Goal: Task Accomplishment & Management: Use online tool/utility

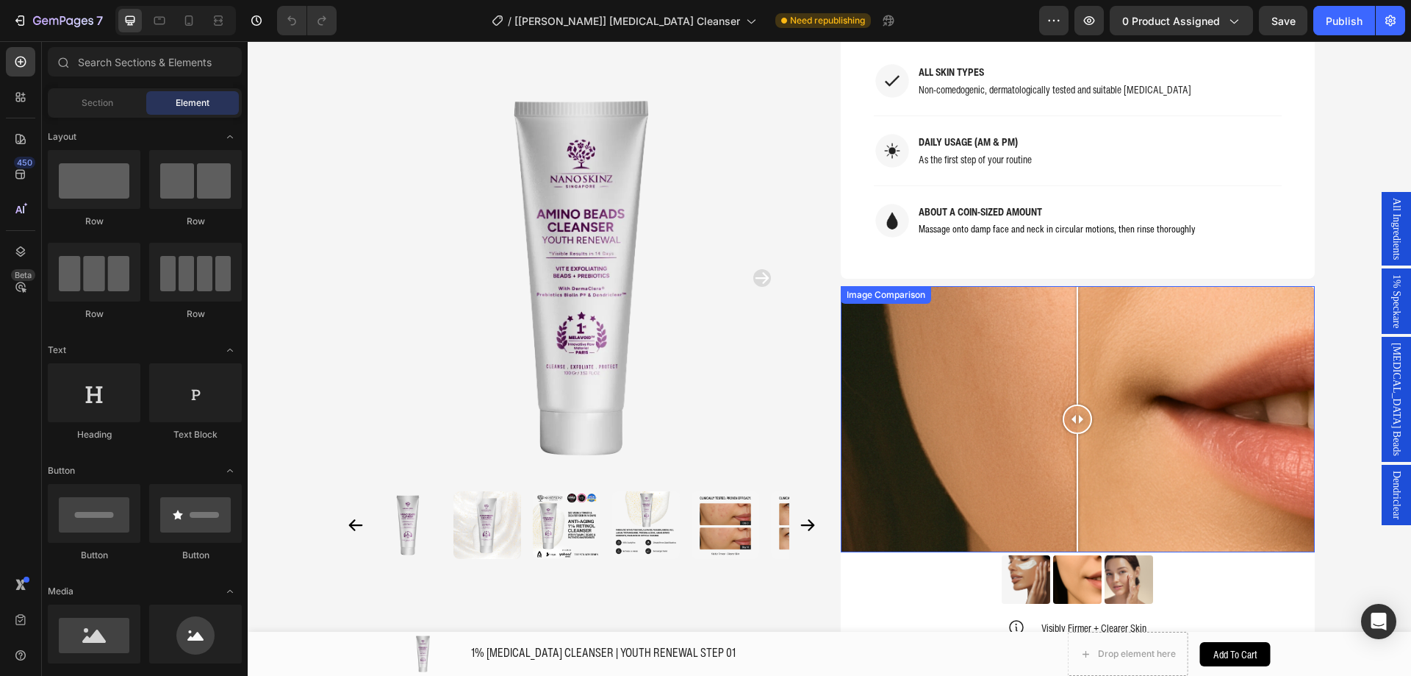
click at [1034, 438] on div at bounding box center [1078, 419] width 474 height 267
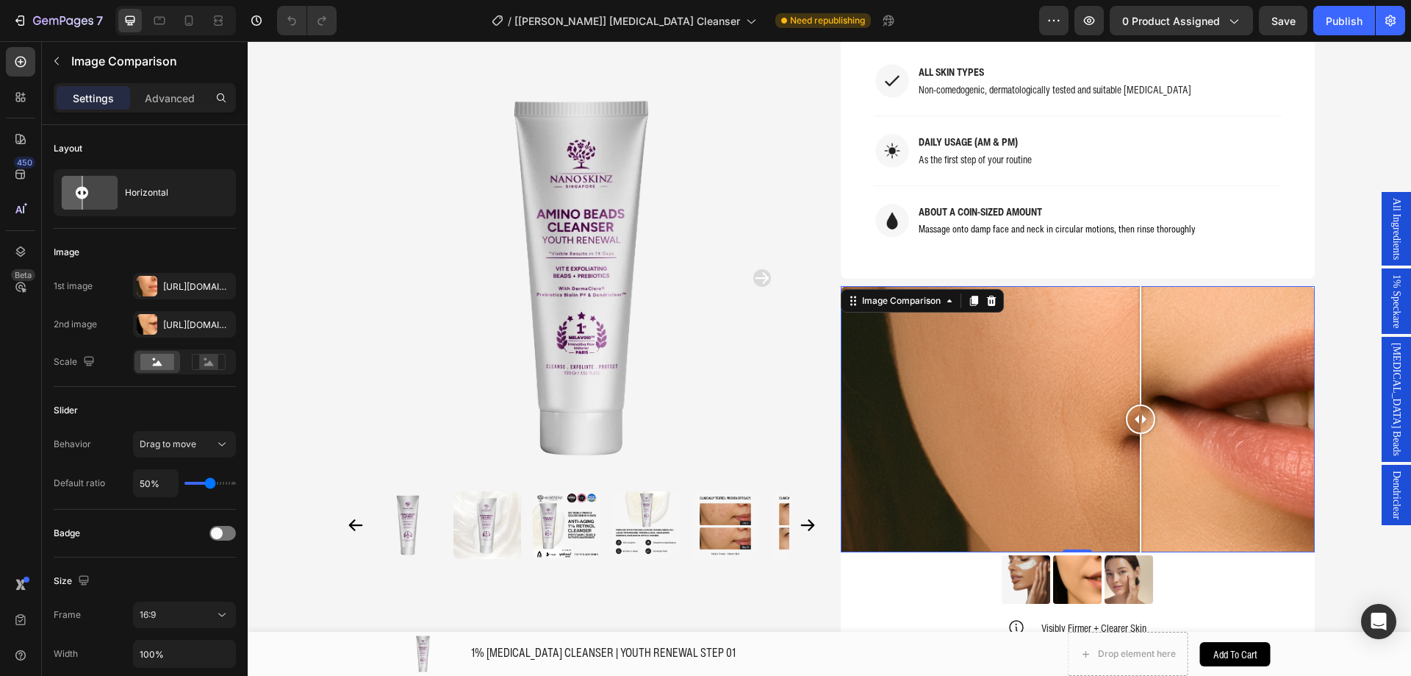
click at [1135, 412] on div at bounding box center [1078, 419] width 474 height 267
click at [1001, 412] on div at bounding box center [1078, 419] width 474 height 267
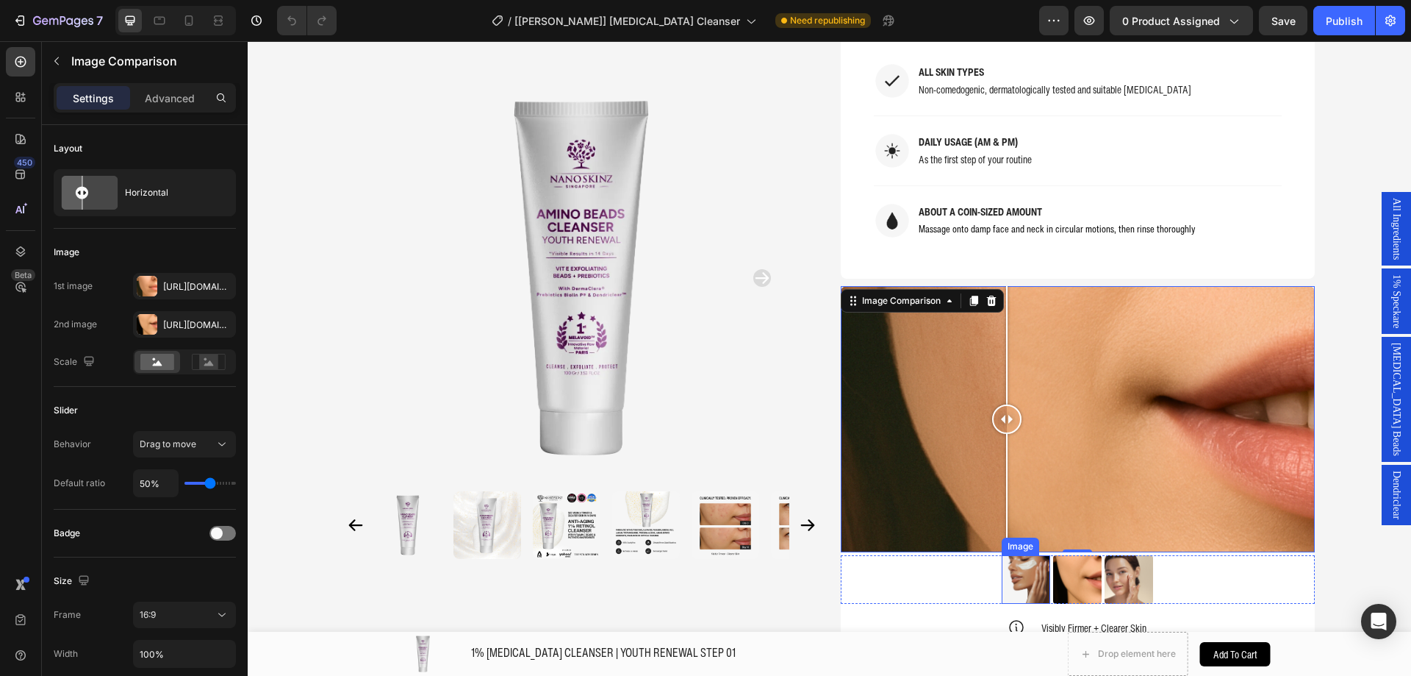
click at [1018, 555] on img at bounding box center [1026, 579] width 49 height 49
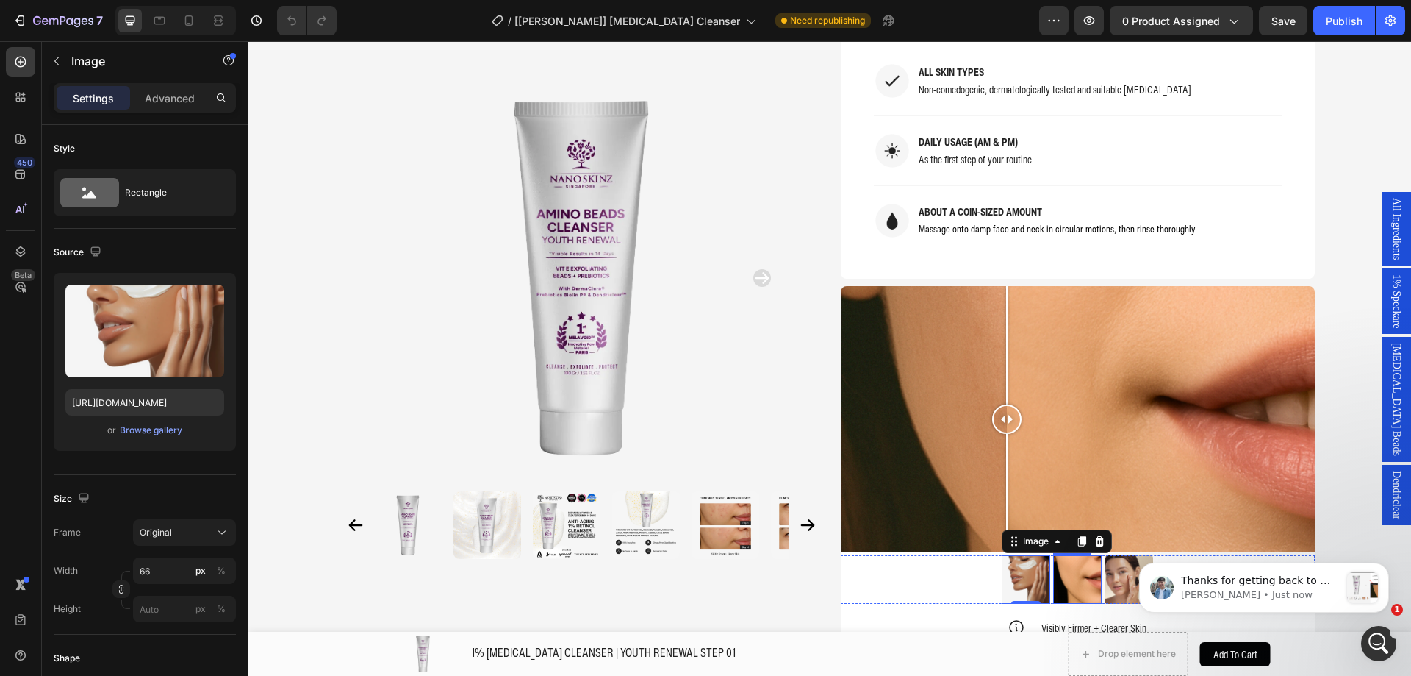
click at [1073, 555] on img at bounding box center [1077, 579] width 49 height 49
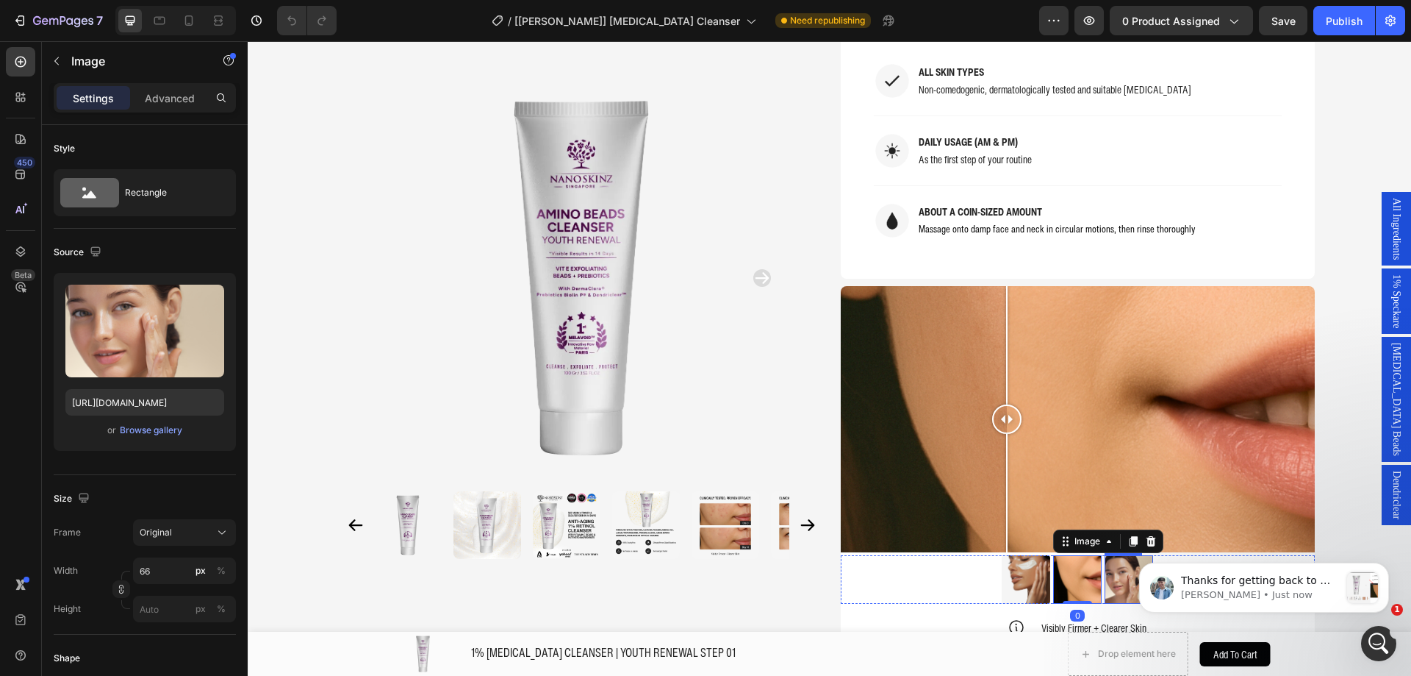
click at [1122, 555] on img at bounding box center [1129, 579] width 49 height 49
click at [906, 555] on div "Image Image Image 0 Row" at bounding box center [1078, 579] width 474 height 49
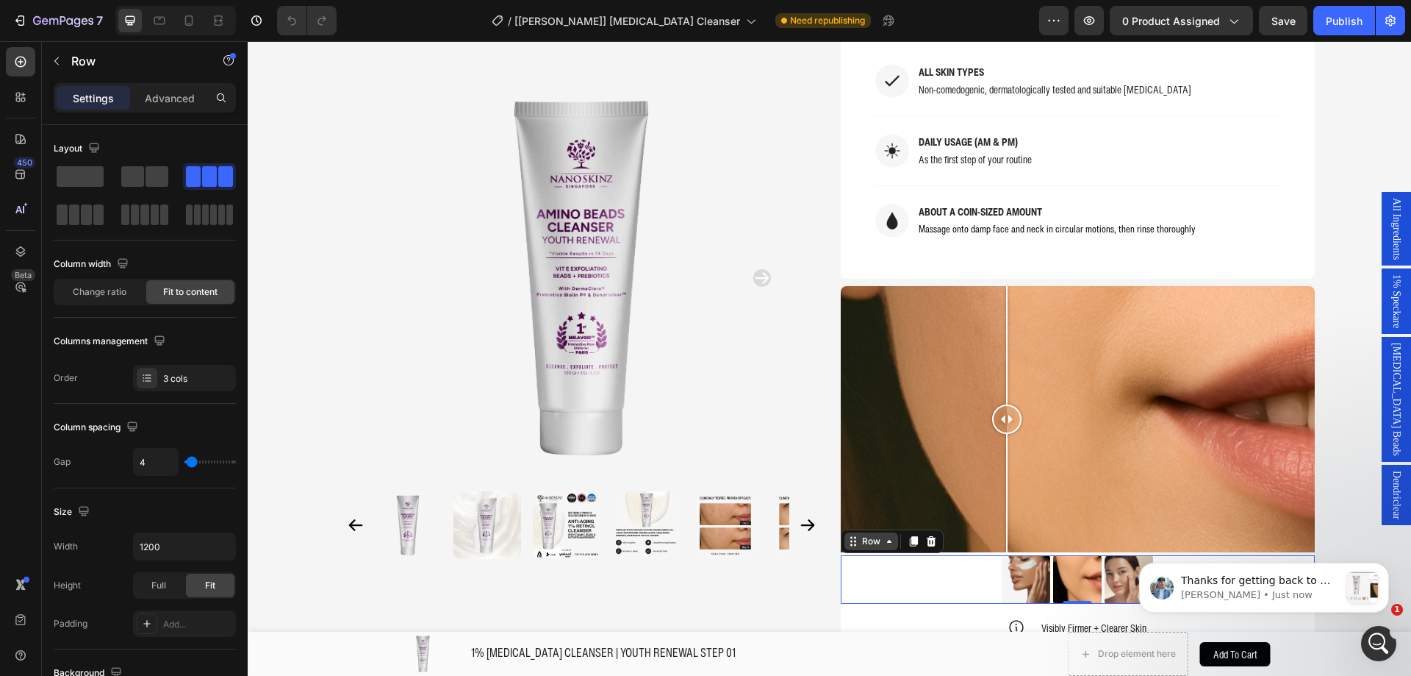
click at [851, 535] on icon at bounding box center [854, 541] width 12 height 12
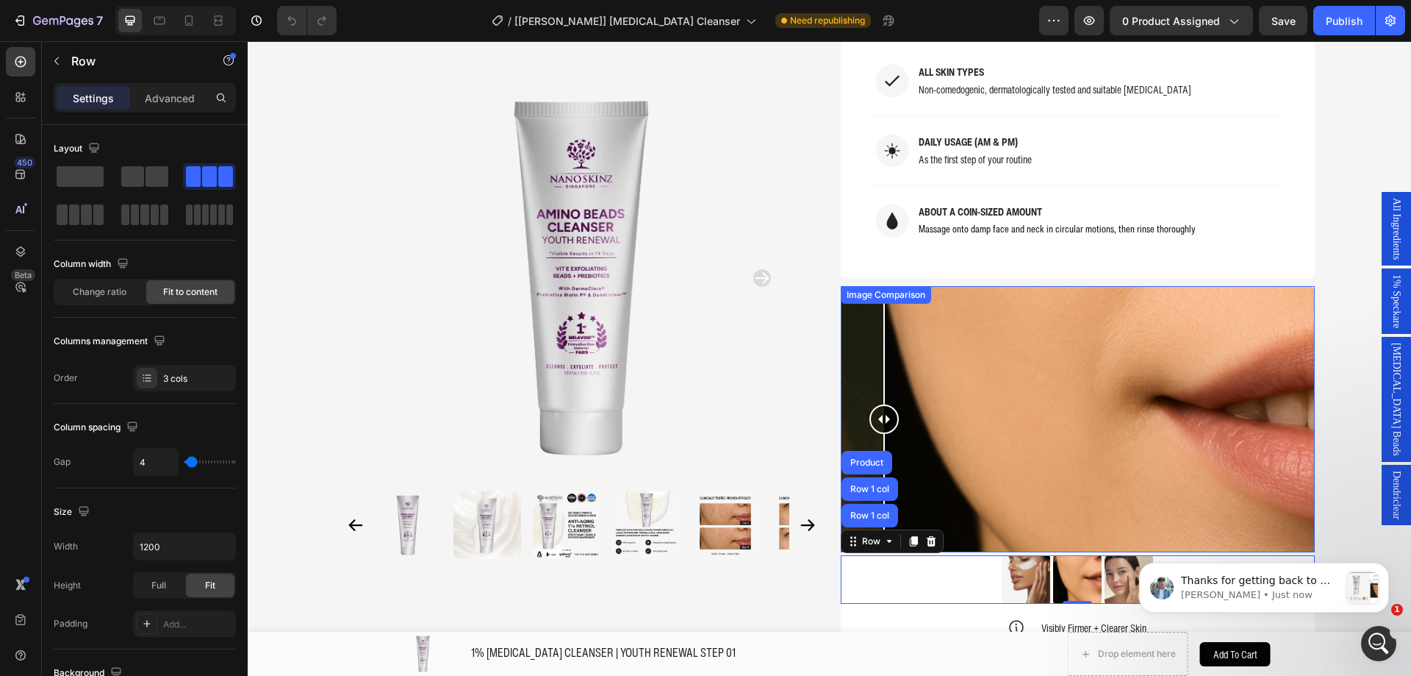
click at [878, 323] on div at bounding box center [1078, 419] width 474 height 267
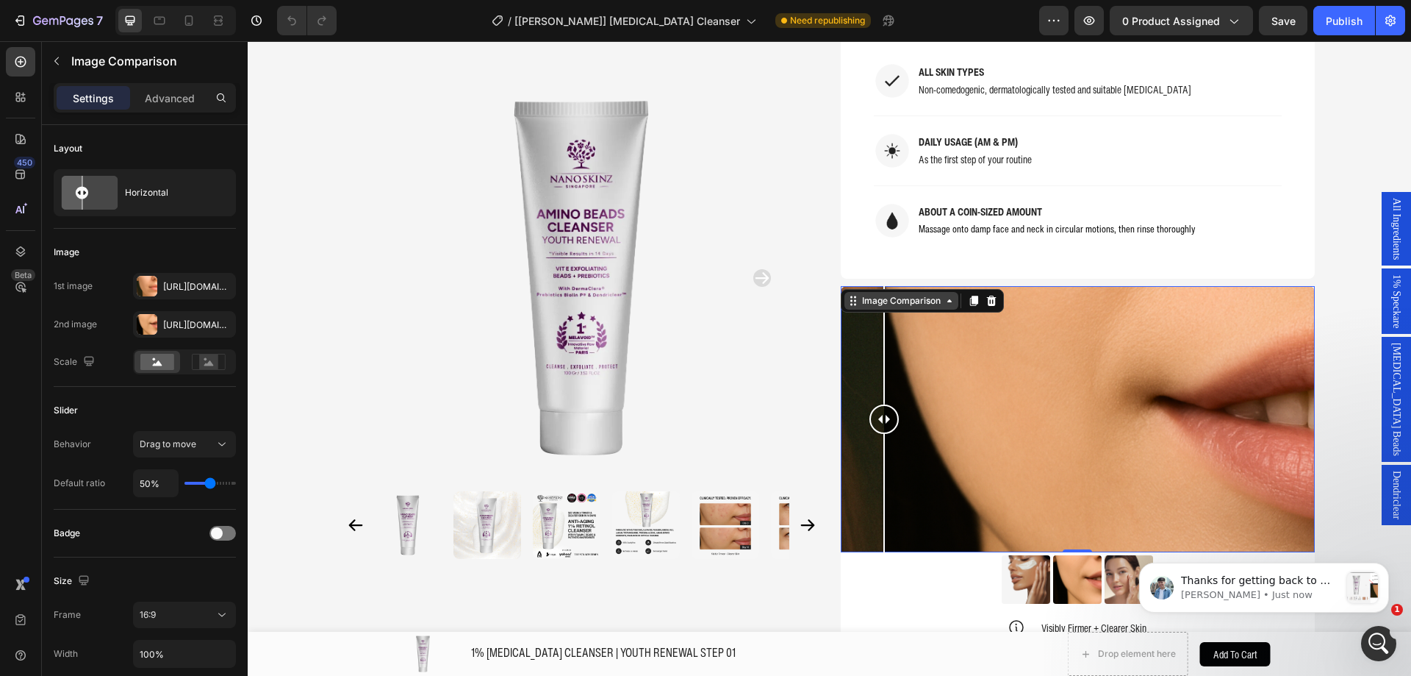
click at [884, 294] on div "Image Comparison" at bounding box center [901, 300] width 85 height 13
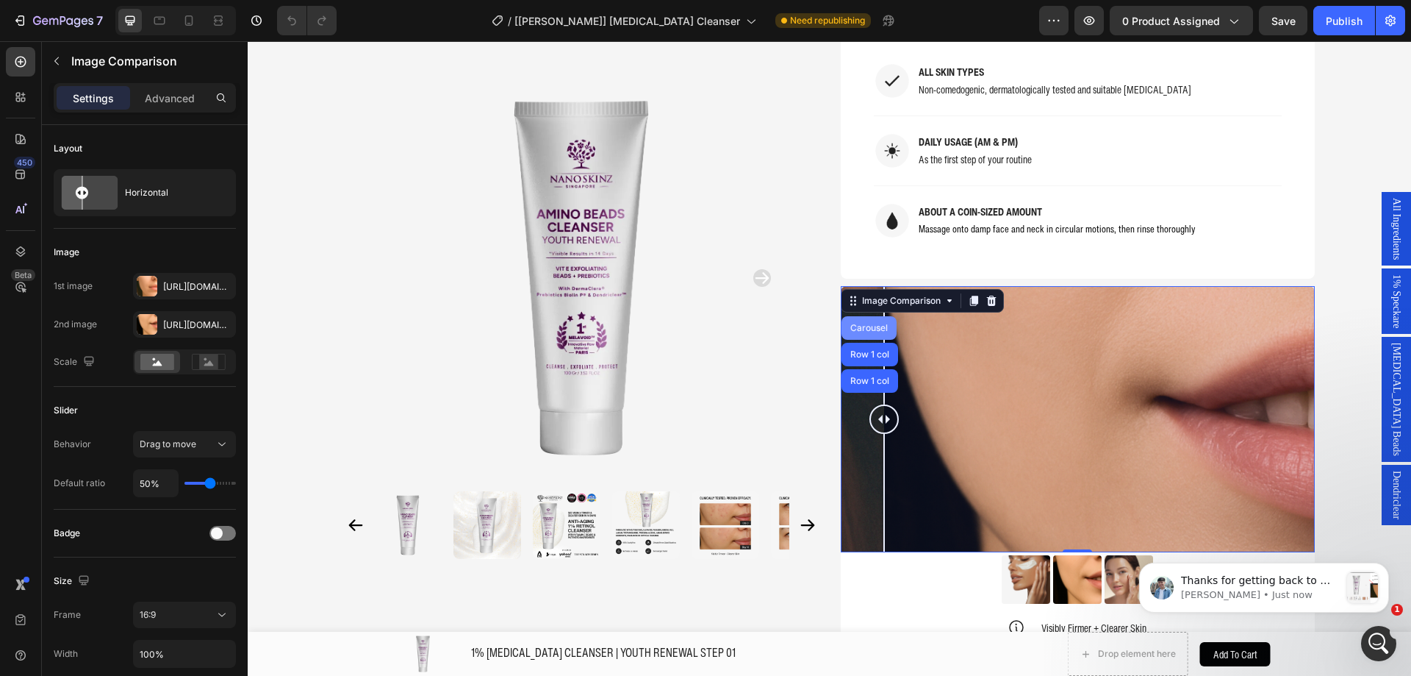
click at [873, 323] on div "Carousel" at bounding box center [869, 327] width 43 height 9
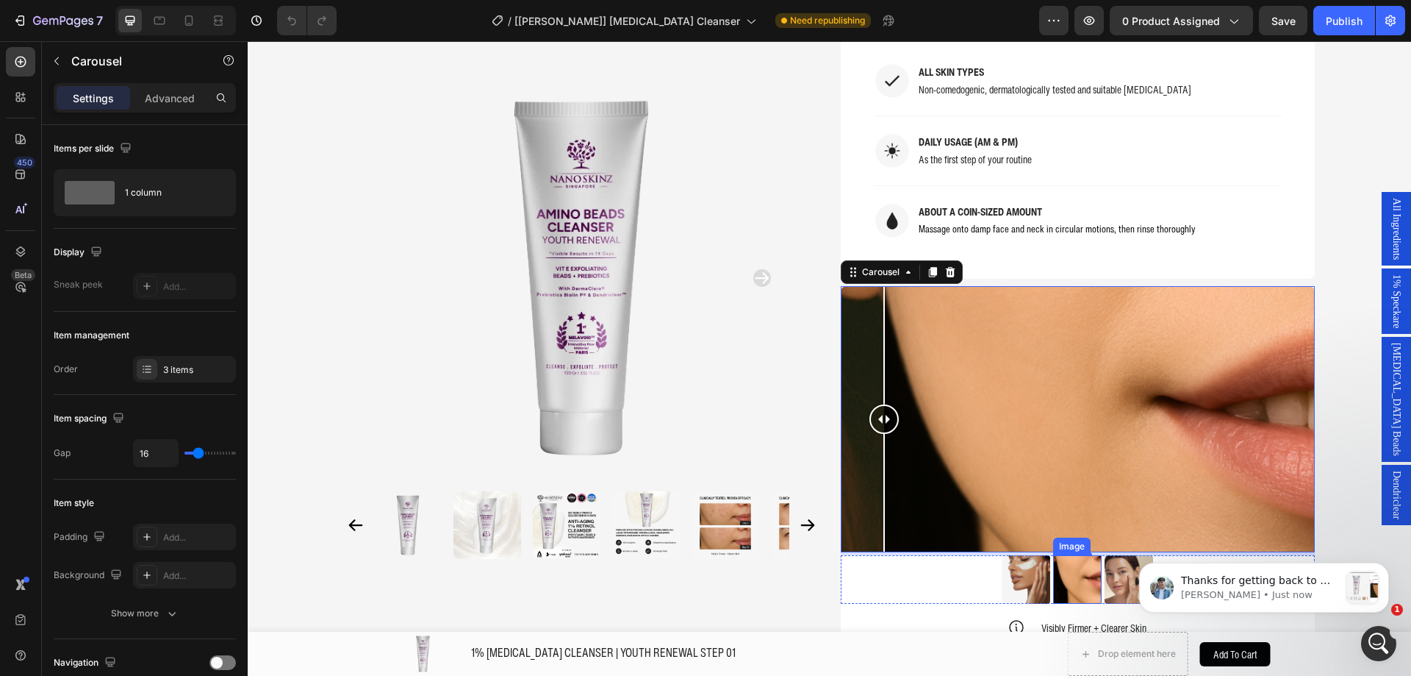
click at [1062, 555] on img at bounding box center [1077, 579] width 49 height 49
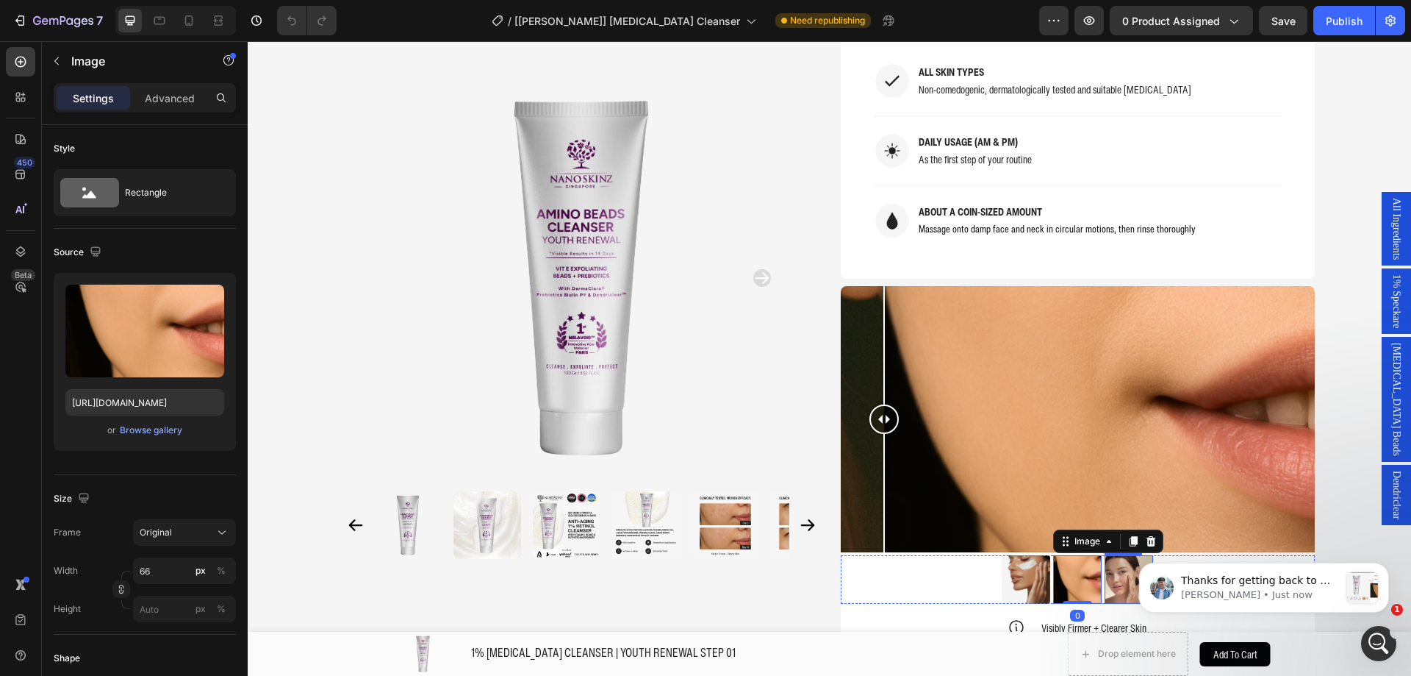
click at [1120, 555] on img at bounding box center [1129, 579] width 49 height 49
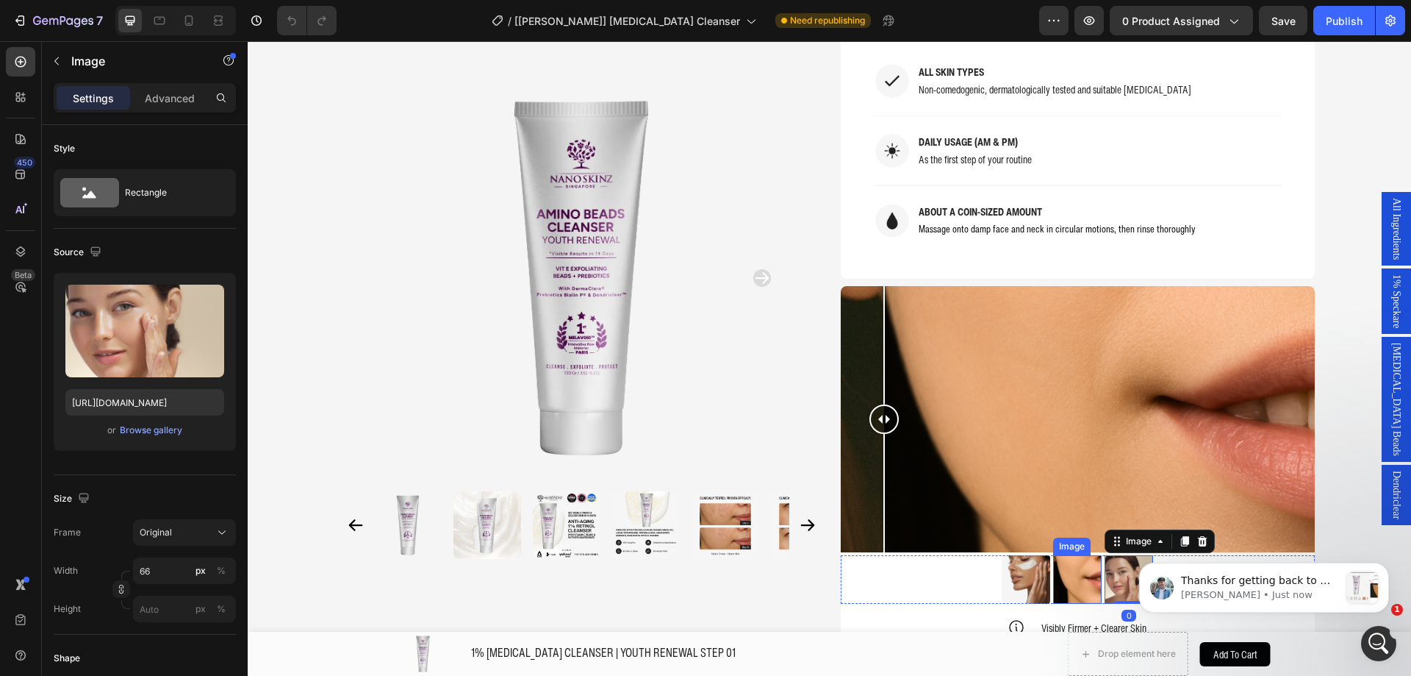
click at [1063, 555] on img at bounding box center [1077, 579] width 49 height 49
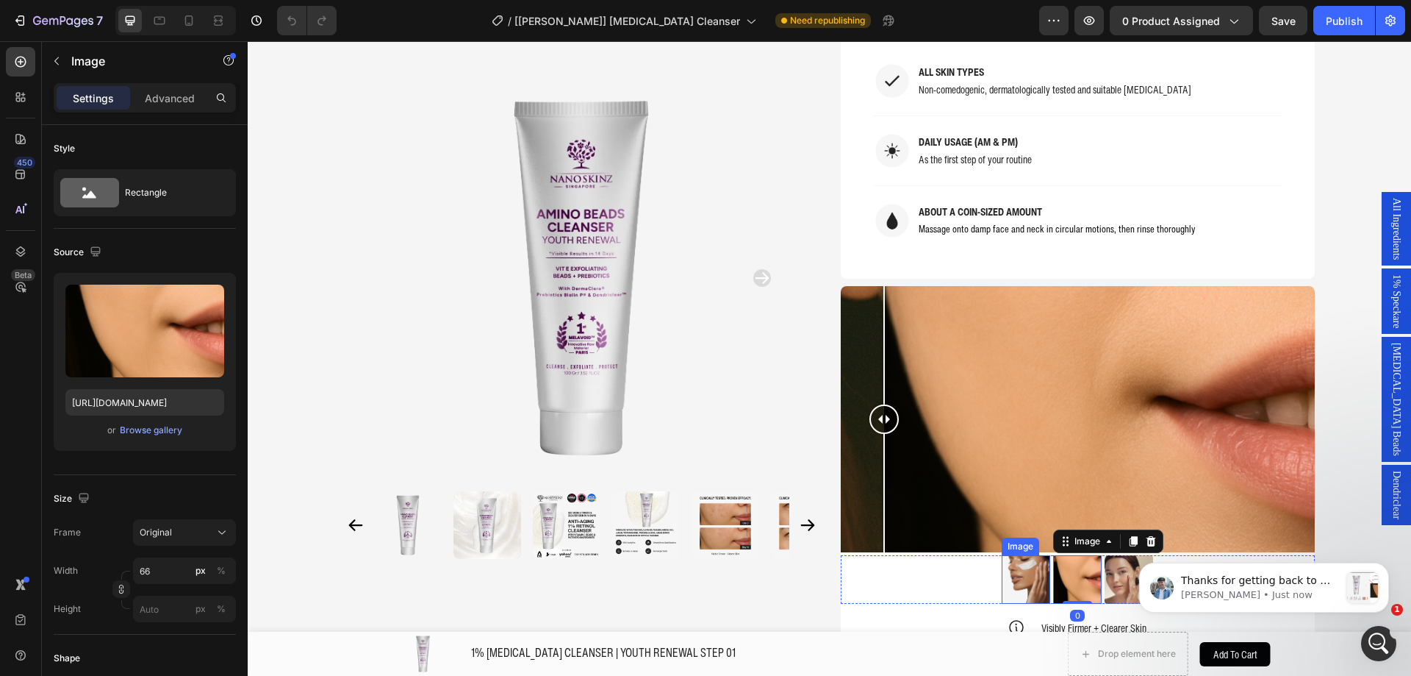
click at [1019, 555] on img at bounding box center [1026, 579] width 49 height 49
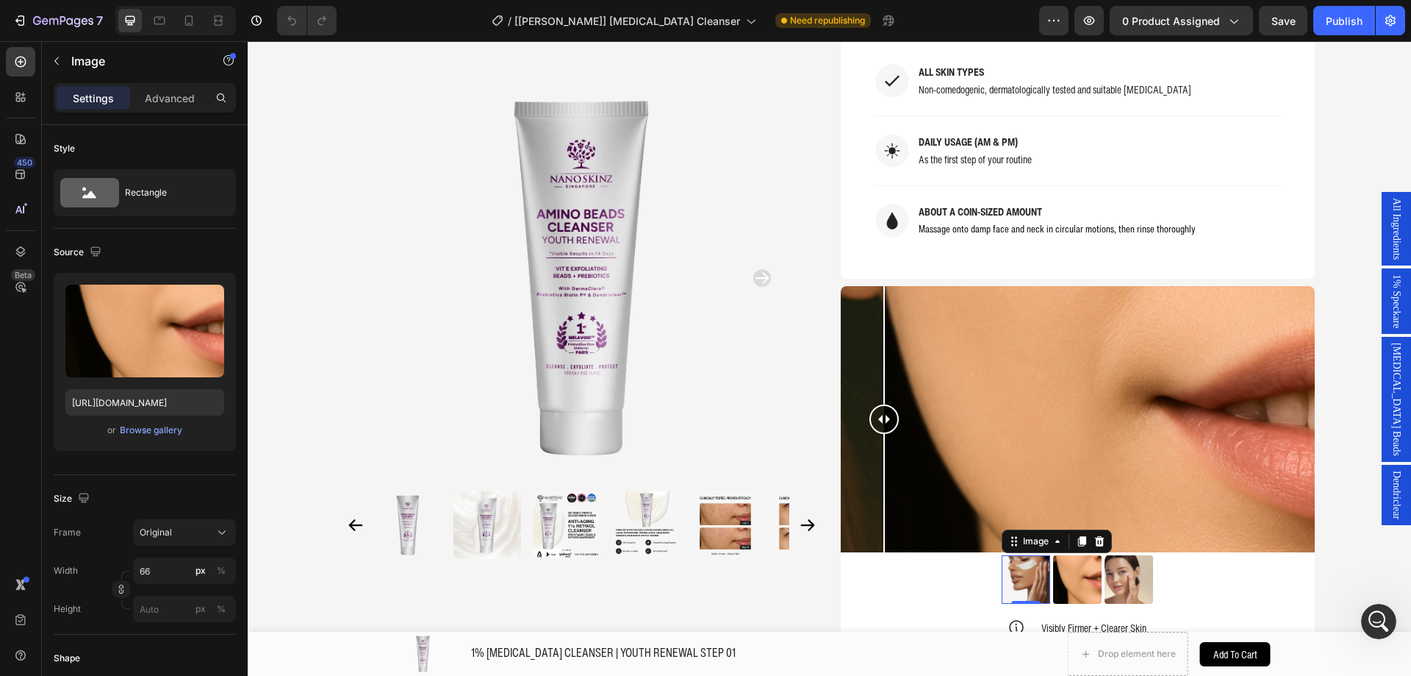
click at [1079, 555] on img at bounding box center [1077, 579] width 49 height 49
click at [1125, 555] on img at bounding box center [1129, 579] width 49 height 49
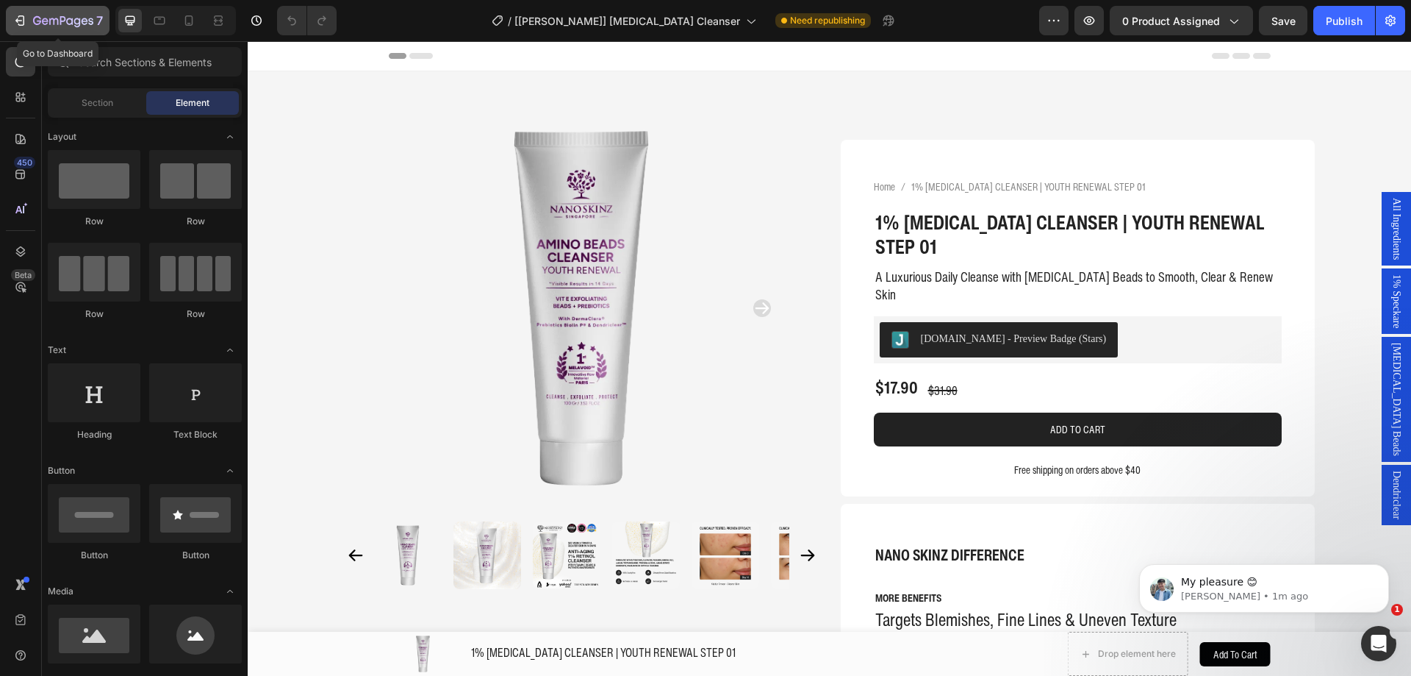
click at [78, 21] on icon "button" at bounding box center [63, 21] width 60 height 12
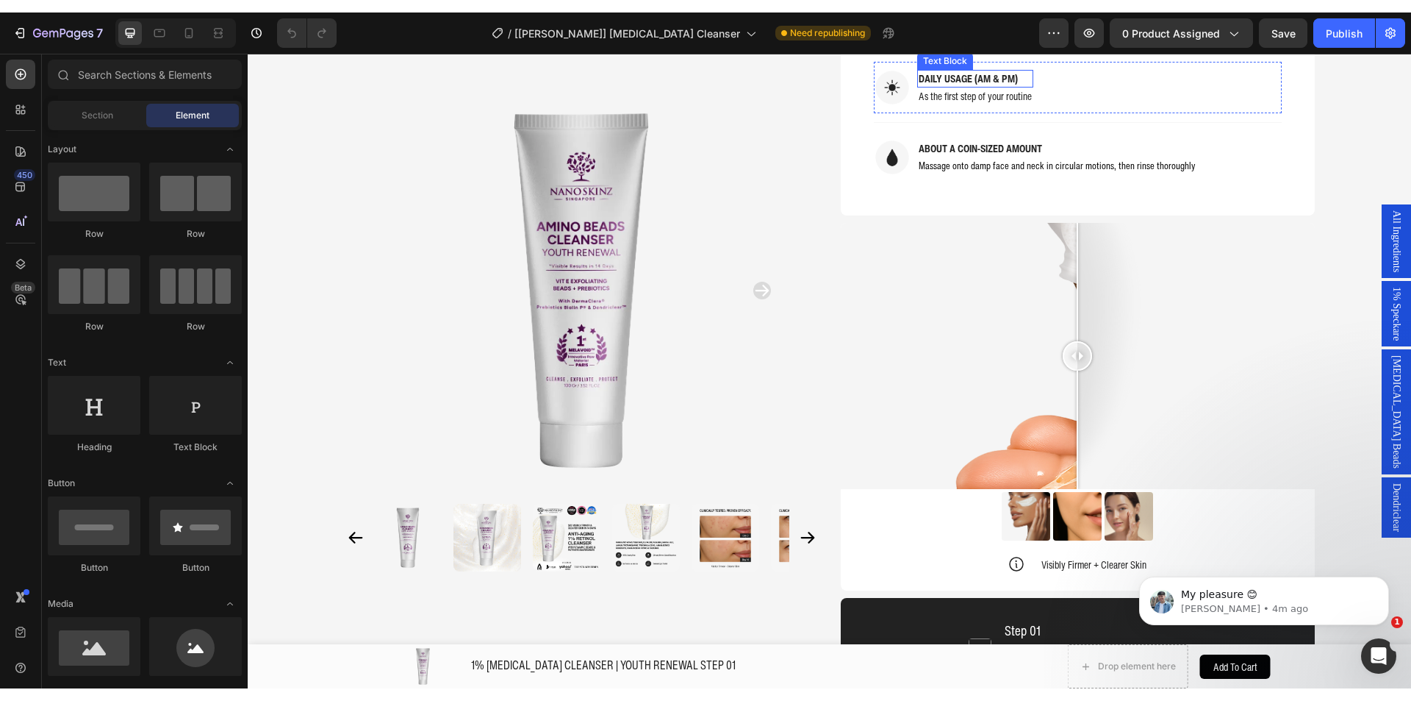
scroll to position [1470, 0]
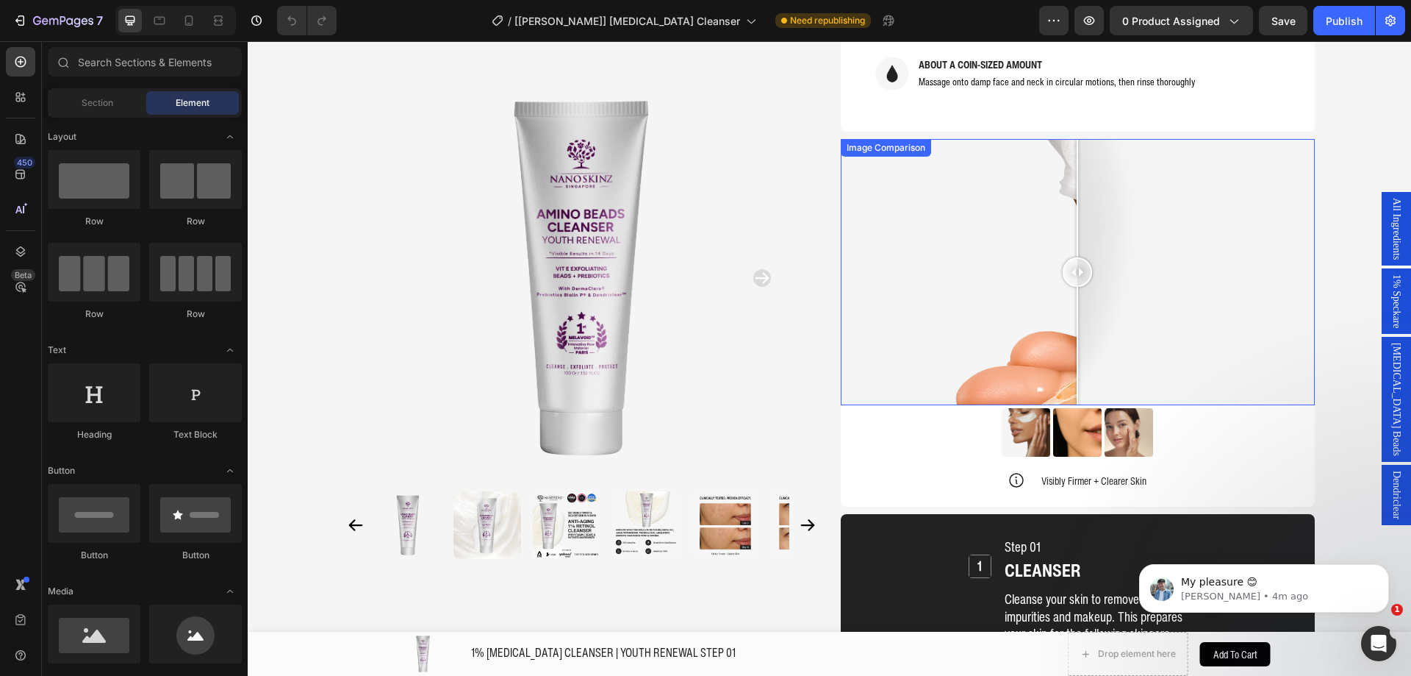
drag, startPoint x: 898, startPoint y: 197, endPoint x: 882, endPoint y: 152, distance: 47.7
click at [898, 197] on div at bounding box center [1078, 272] width 474 height 267
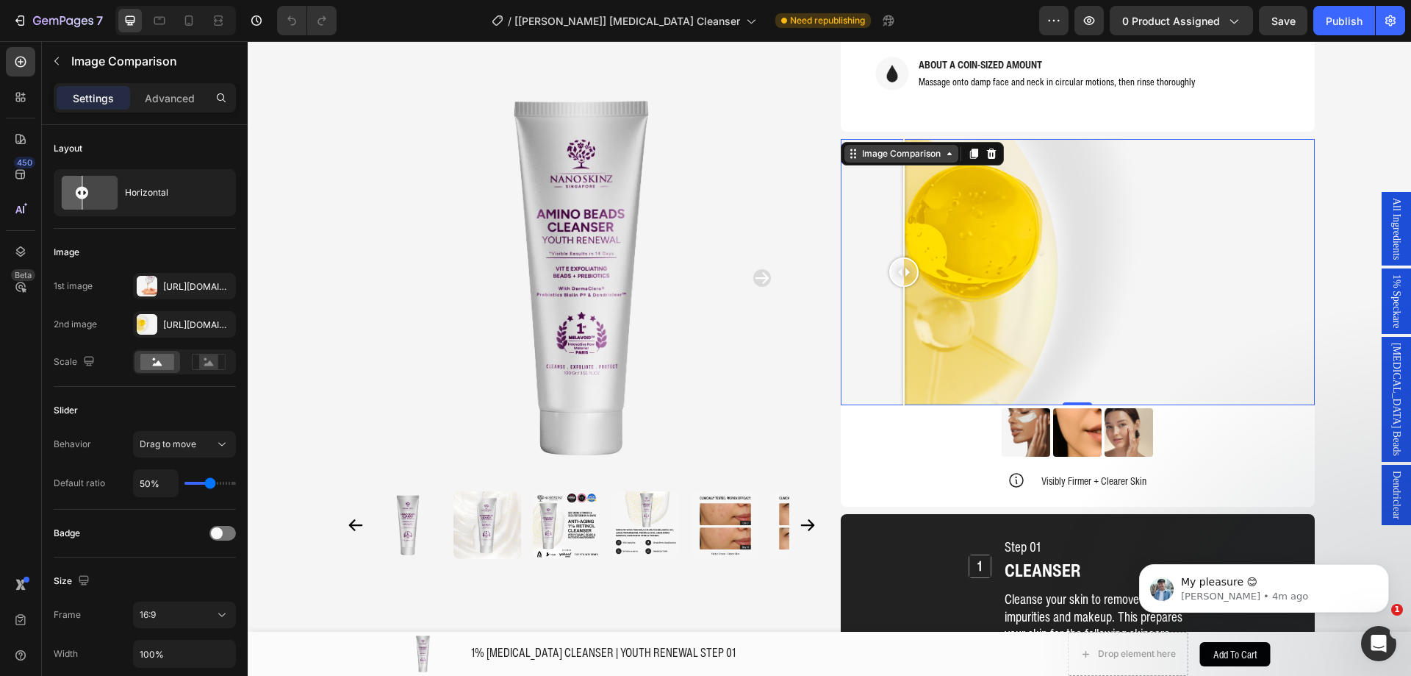
click at [868, 147] on div "Image Comparison" at bounding box center [901, 153] width 85 height 13
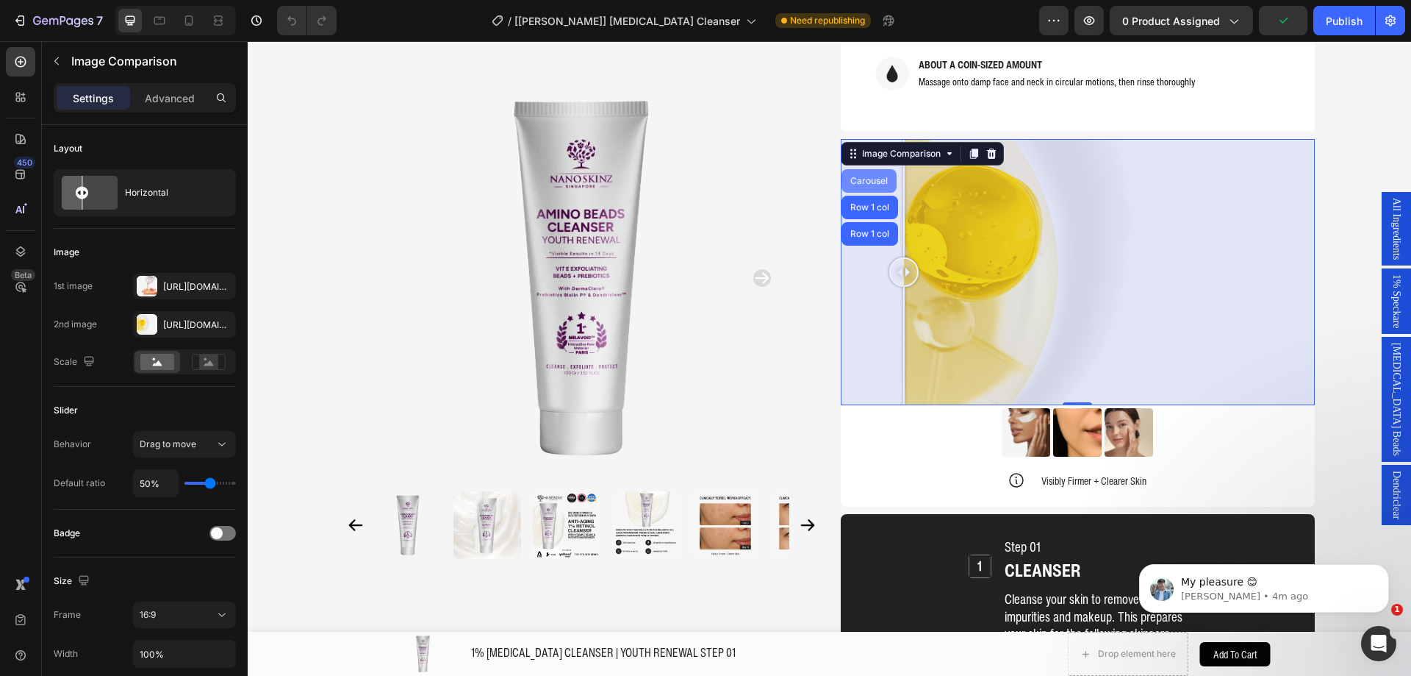
click at [859, 176] on div "Carousel" at bounding box center [869, 180] width 43 height 9
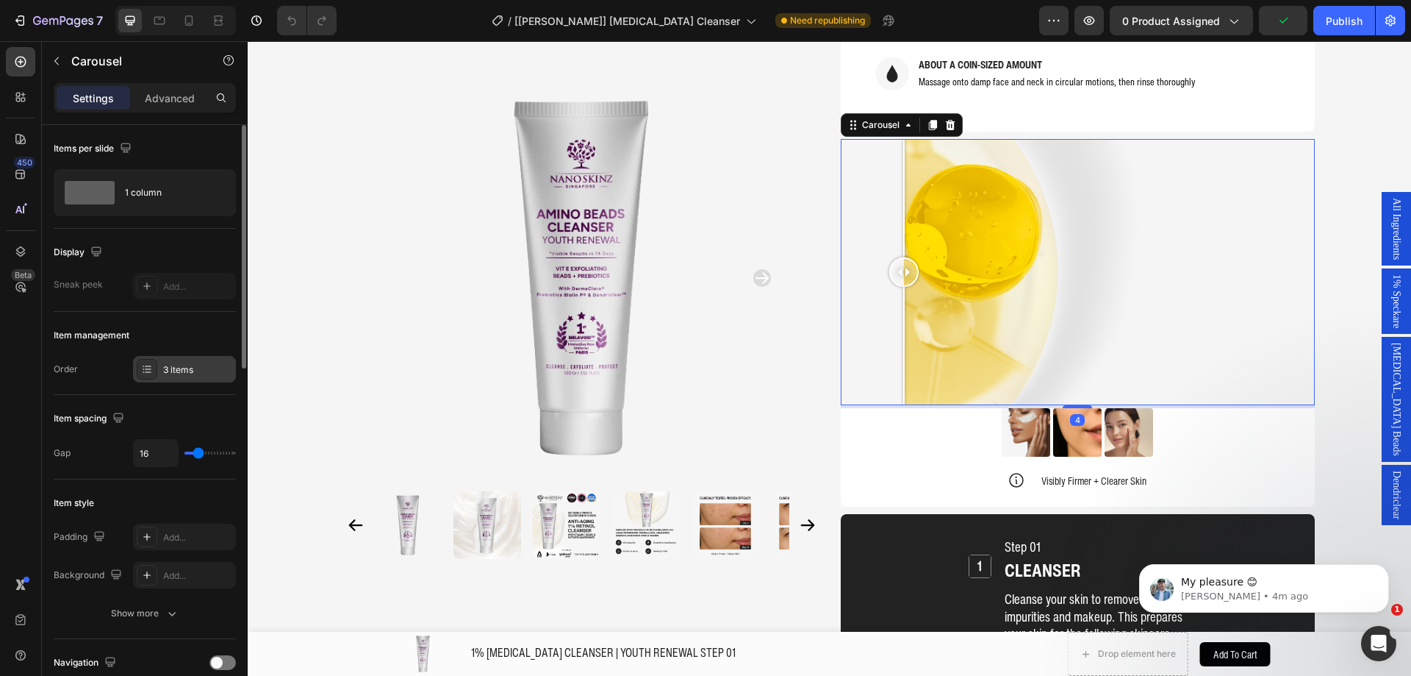
click at [156, 368] on div at bounding box center [147, 369] width 21 height 21
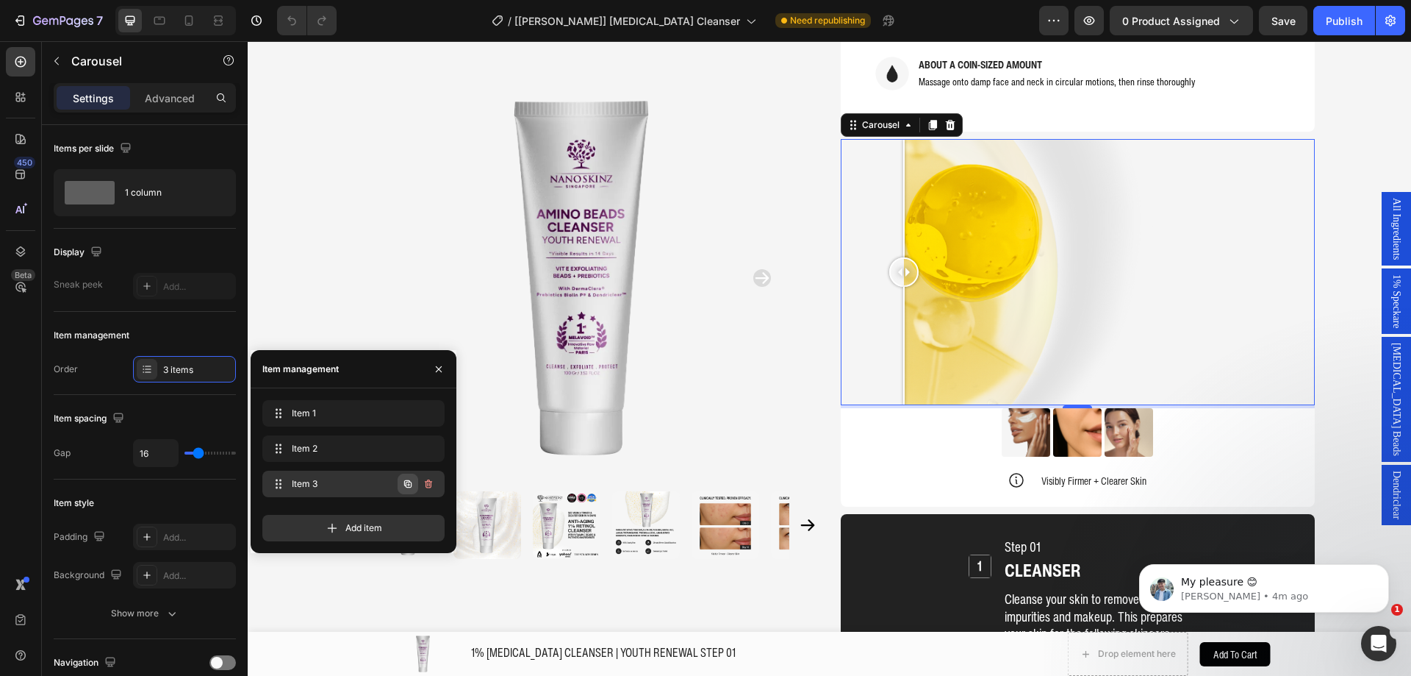
click at [409, 482] on icon "button" at bounding box center [407, 483] width 7 height 7
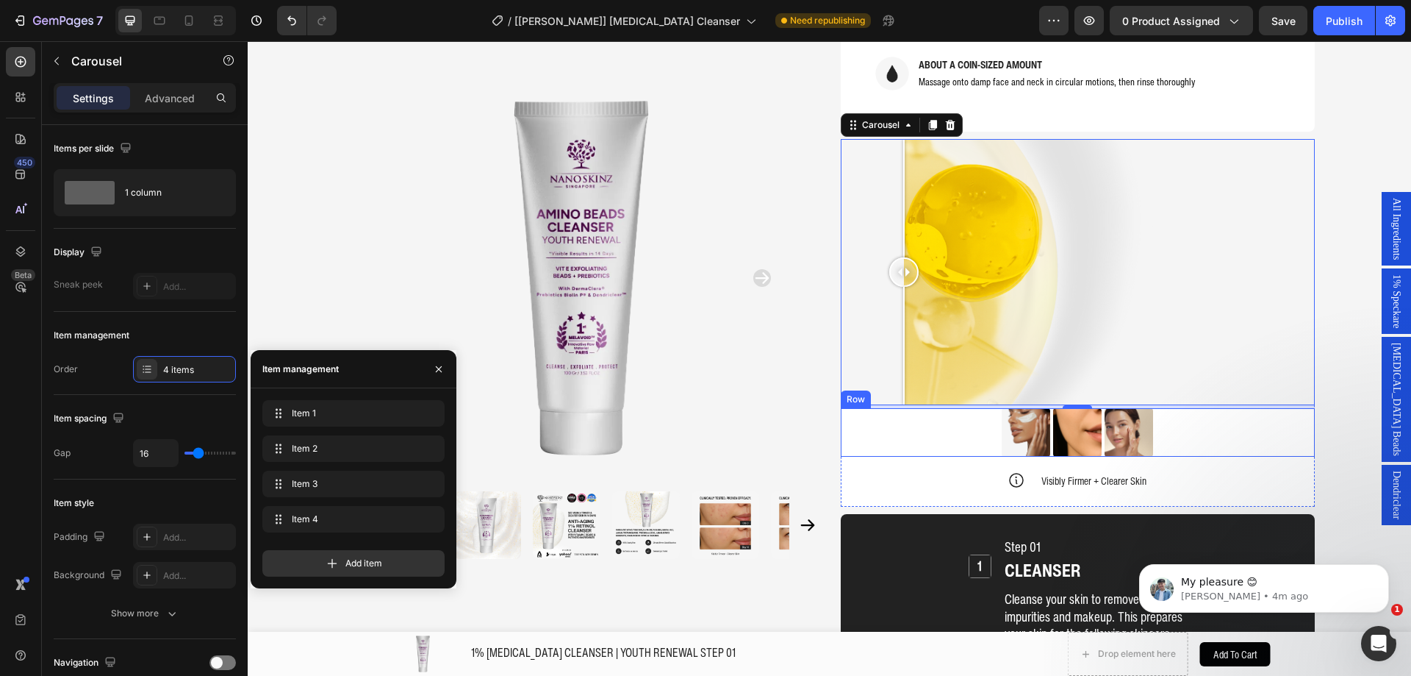
click at [990, 408] on div "Image Image Image Row" at bounding box center [1078, 432] width 474 height 49
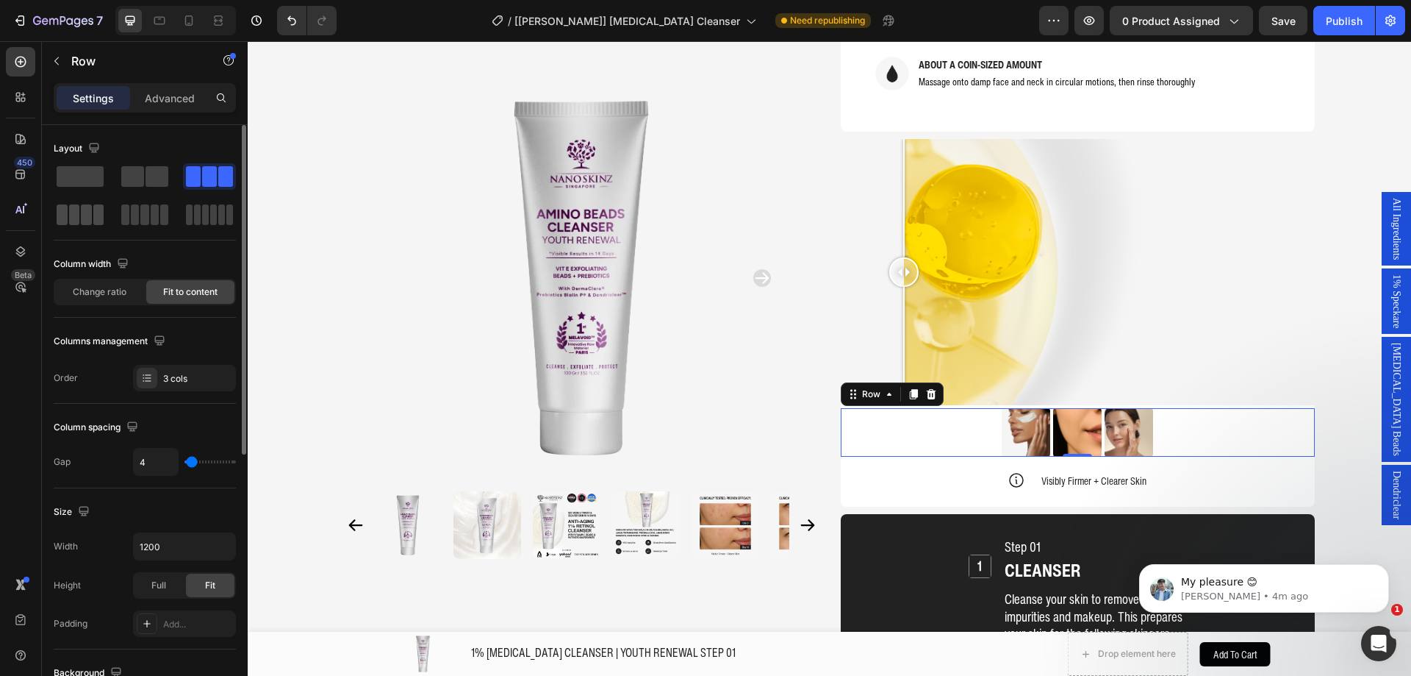
drag, startPoint x: 96, startPoint y: 215, endPoint x: 256, endPoint y: 273, distance: 170.2
click at [96, 215] on span at bounding box center [98, 214] width 11 height 21
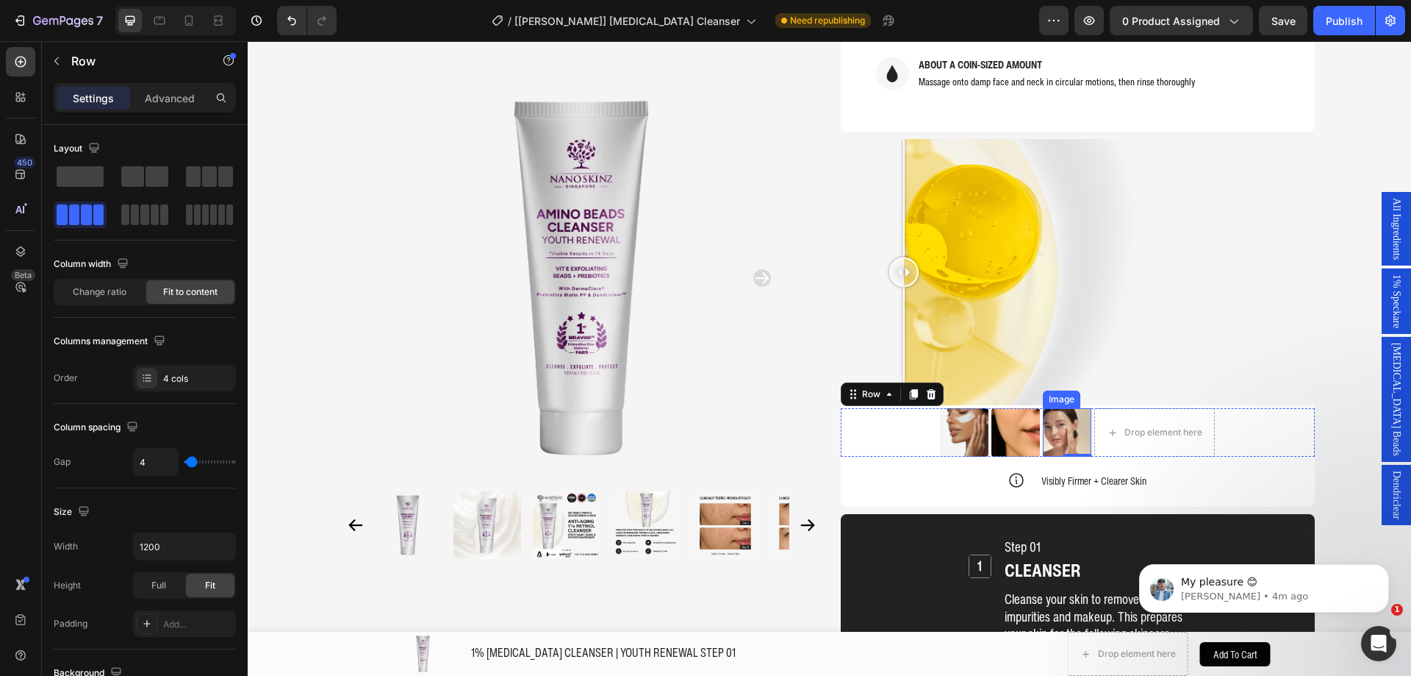
click at [1071, 408] on img at bounding box center [1067, 432] width 49 height 49
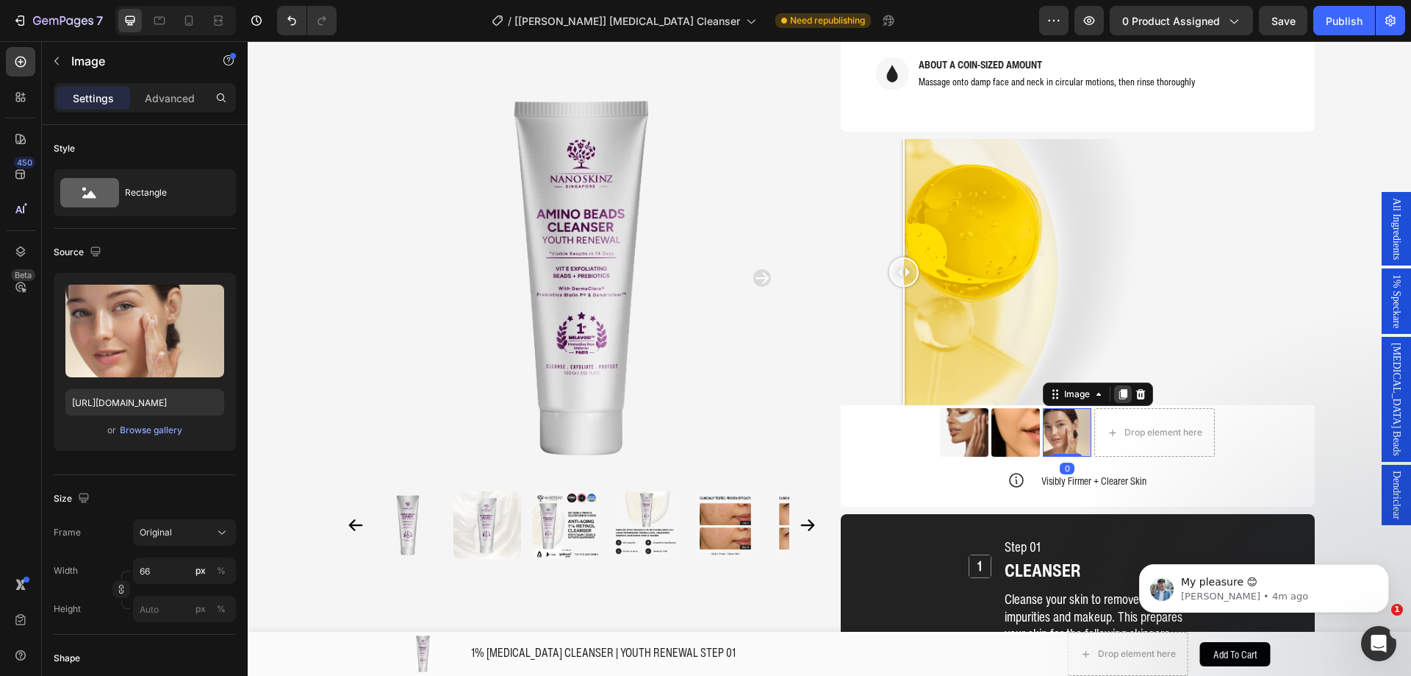
click at [1117, 388] on icon at bounding box center [1123, 394] width 12 height 12
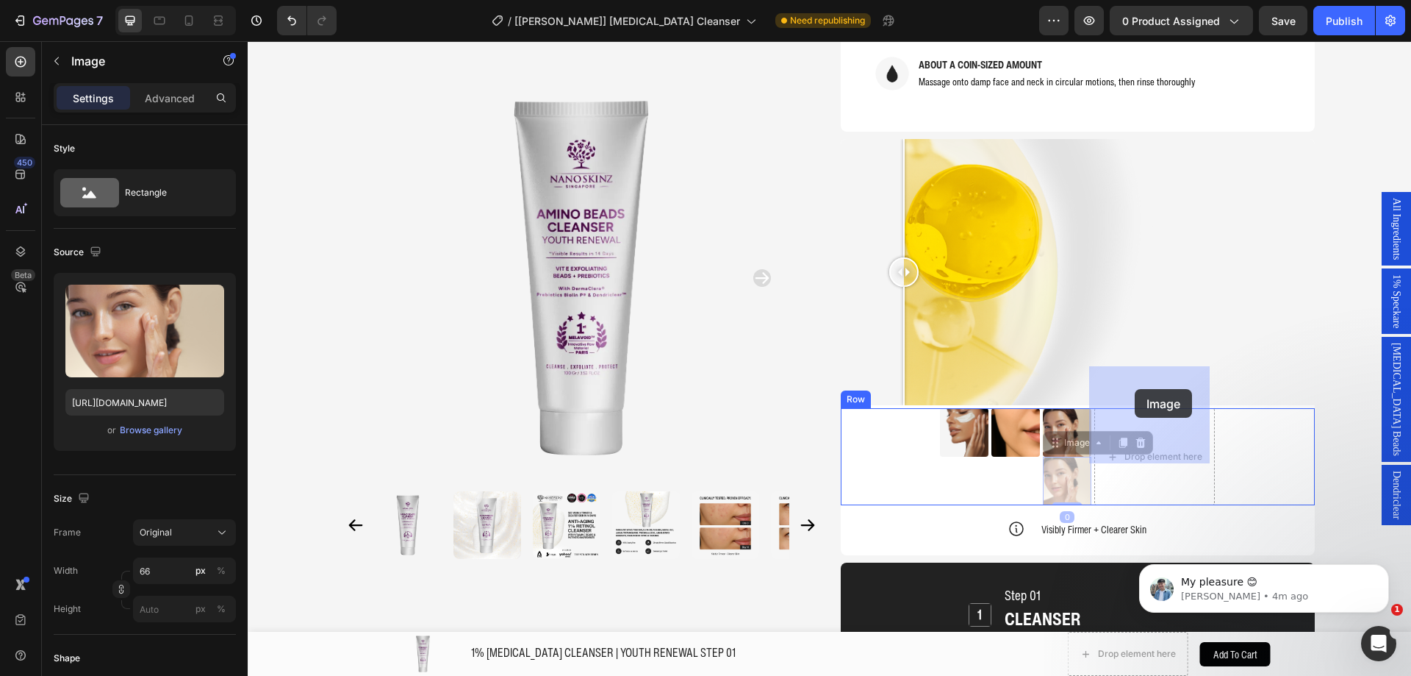
drag, startPoint x: 1062, startPoint y: 407, endPoint x: 1135, endPoint y: 389, distance: 74.9
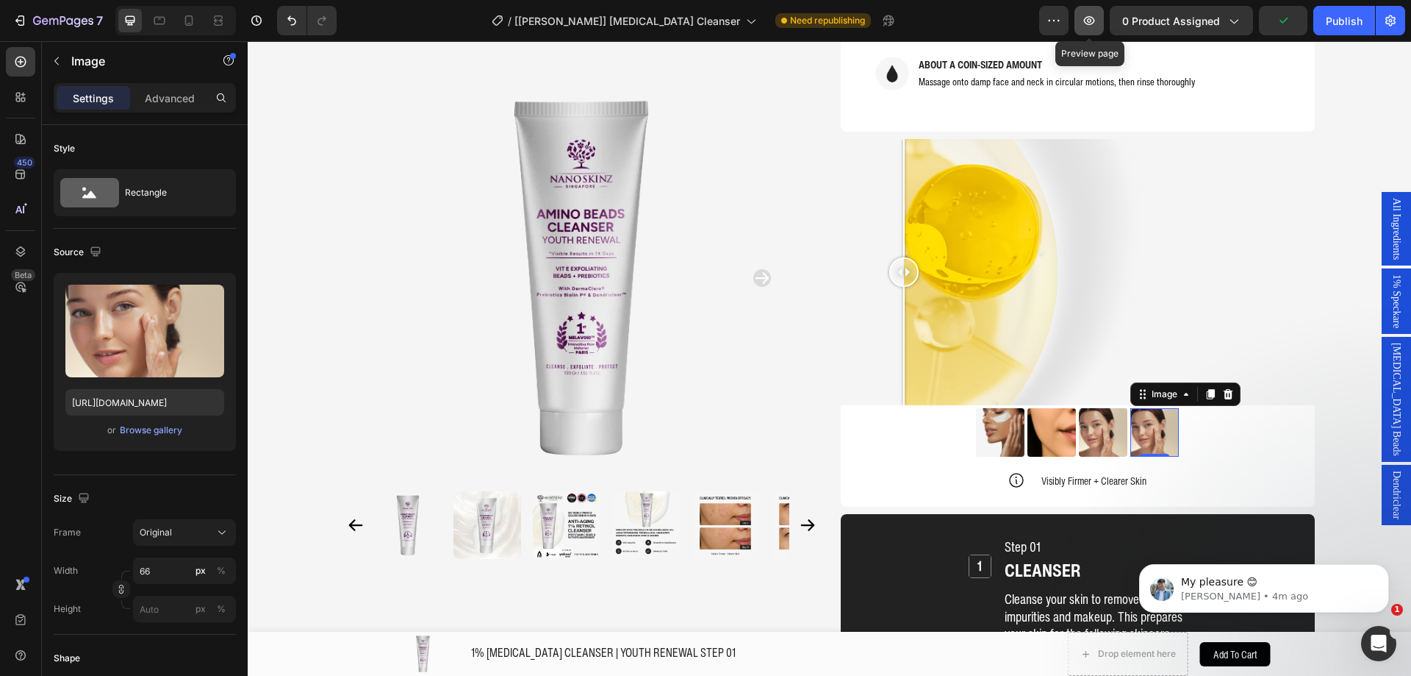
click at [1100, 17] on button "button" at bounding box center [1089, 20] width 29 height 29
click at [299, 24] on icon "Undo/Redo" at bounding box center [291, 20] width 15 height 15
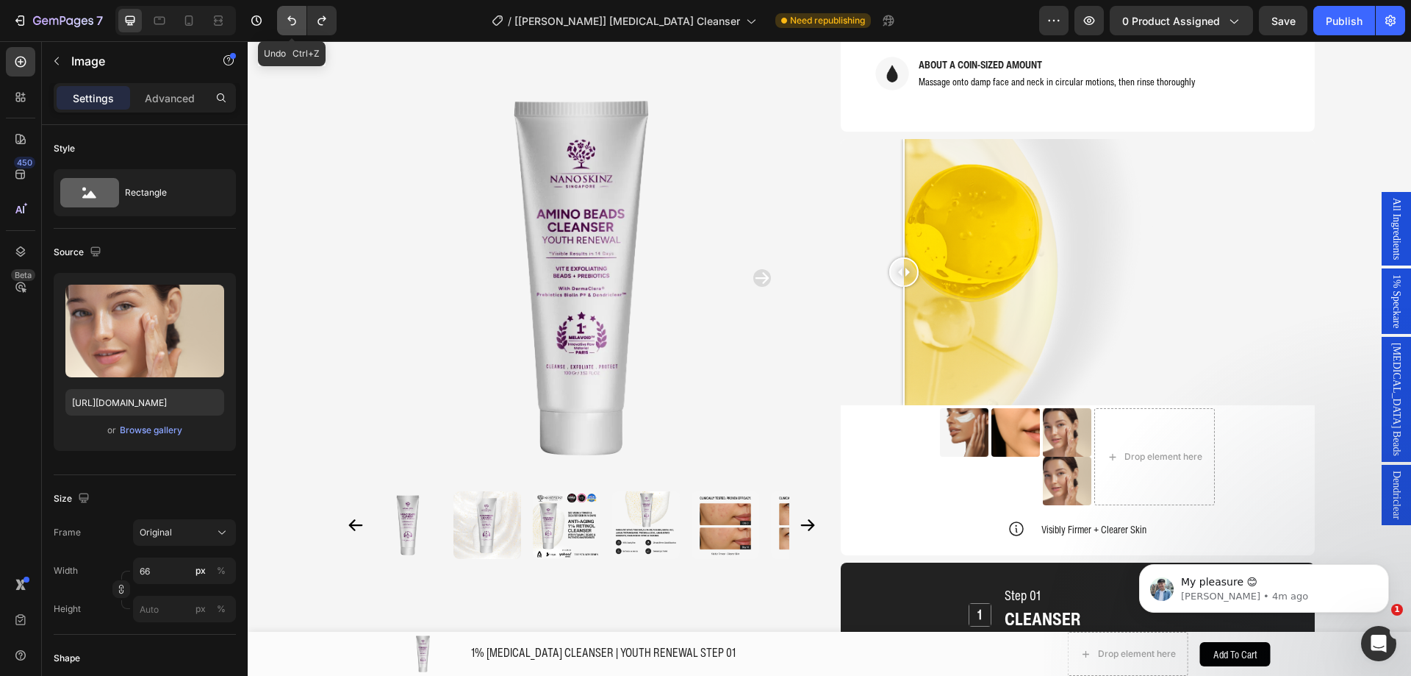
click at [298, 24] on icon "Undo/Redo" at bounding box center [291, 20] width 15 height 15
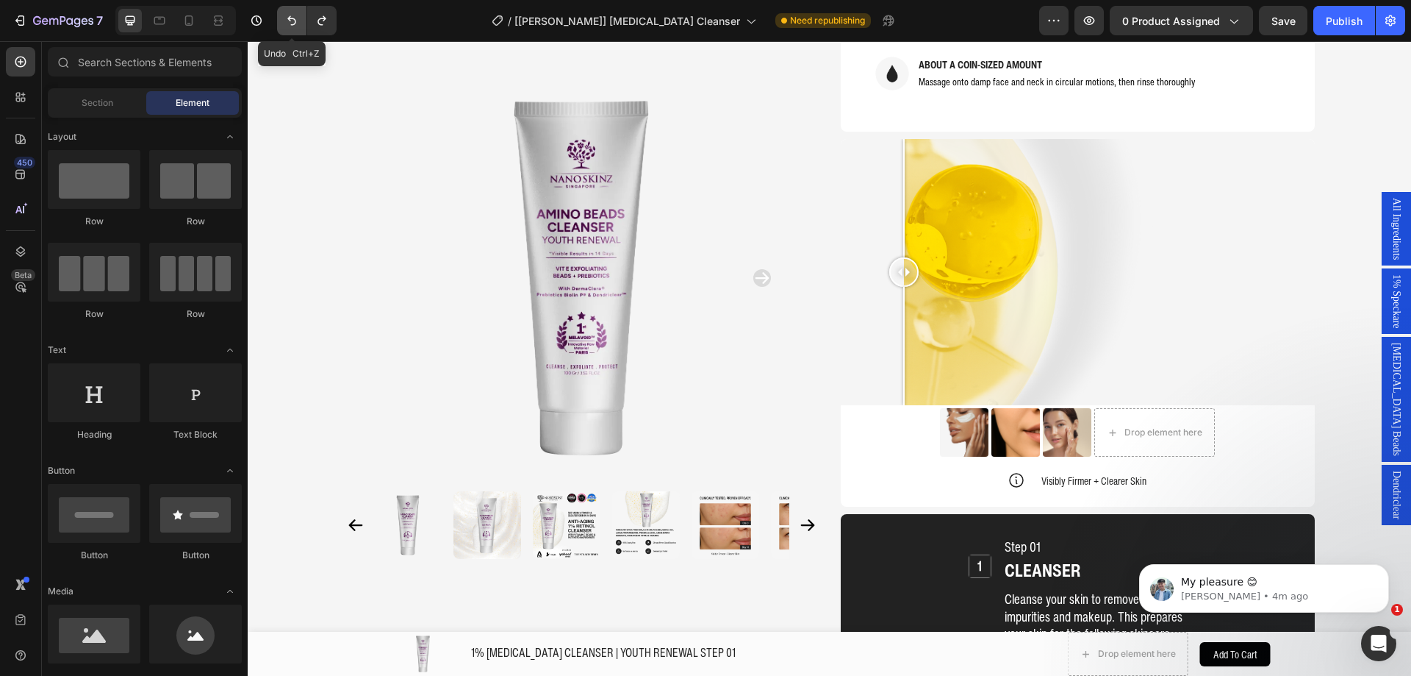
click at [298, 24] on icon "Undo/Redo" at bounding box center [291, 20] width 15 height 15
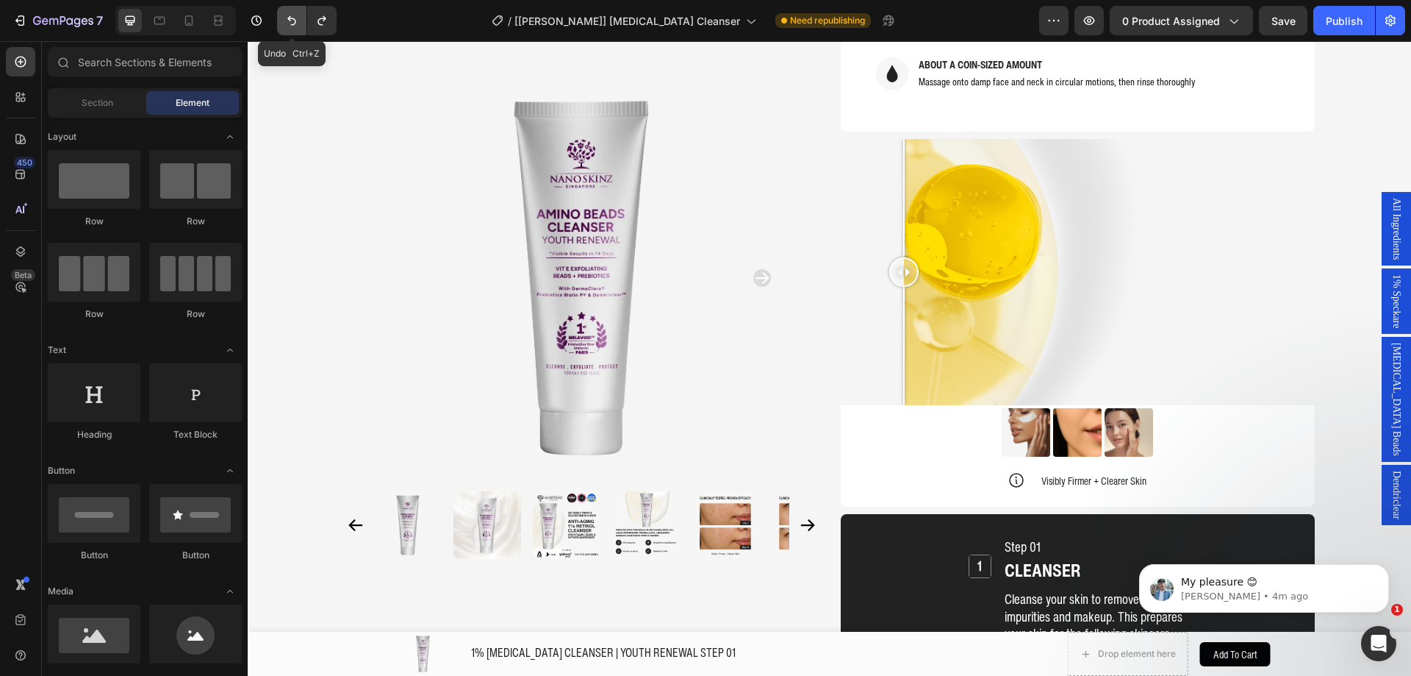
click at [298, 24] on icon "Undo/Redo" at bounding box center [291, 20] width 15 height 15
click at [903, 144] on div at bounding box center [903, 272] width 29 height 267
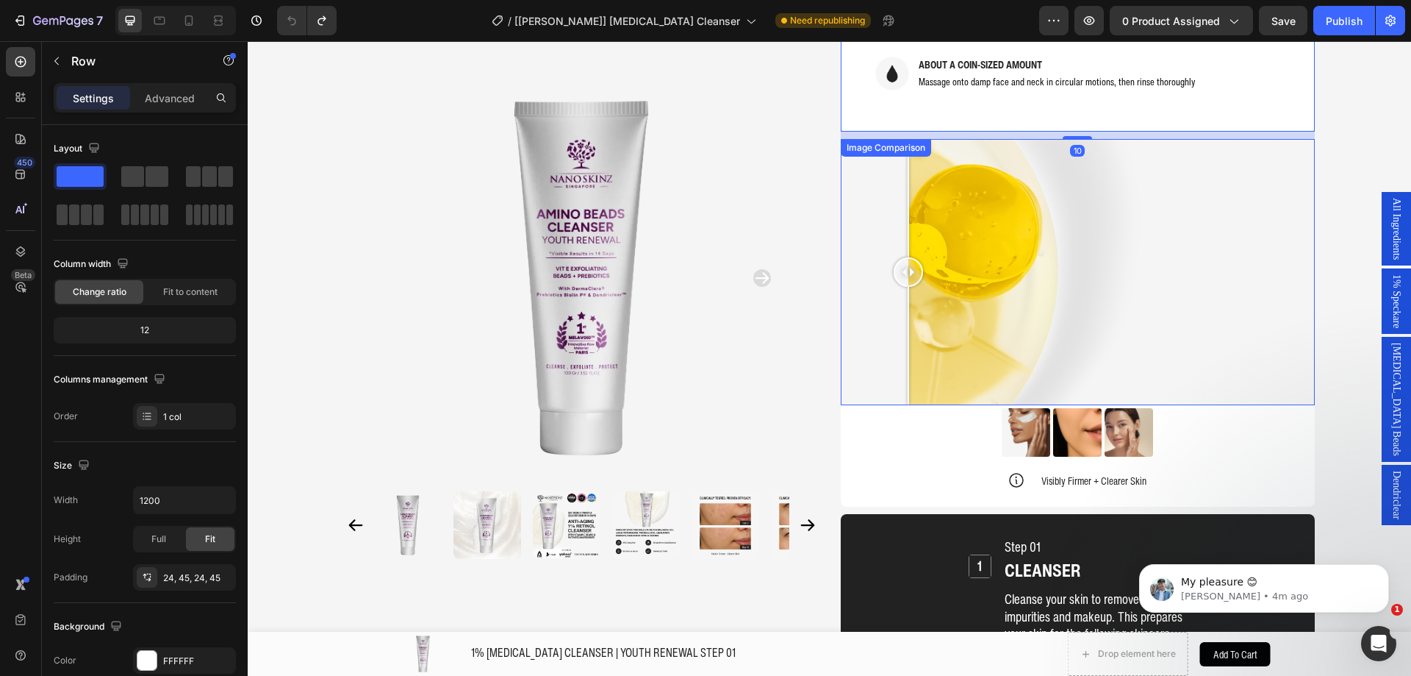
click at [868, 139] on div at bounding box center [1078, 272] width 474 height 267
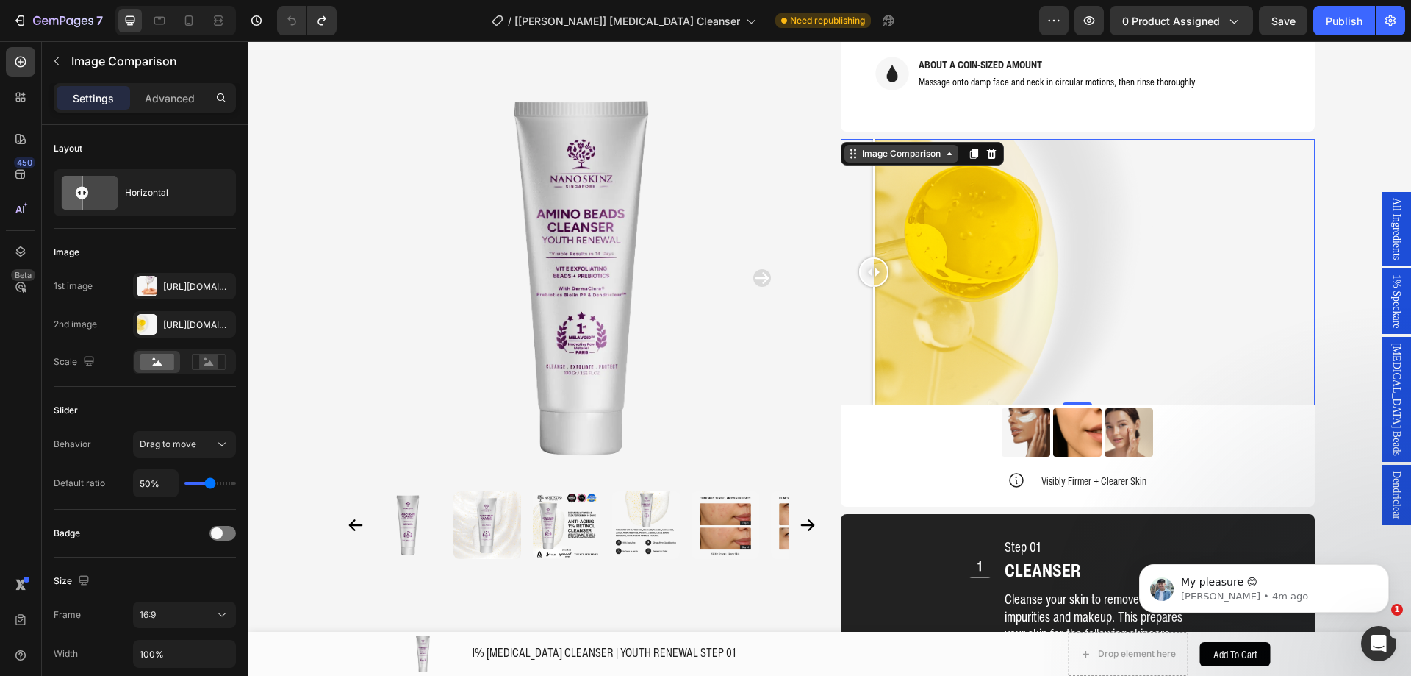
click at [867, 147] on div "Image Comparison" at bounding box center [901, 153] width 85 height 13
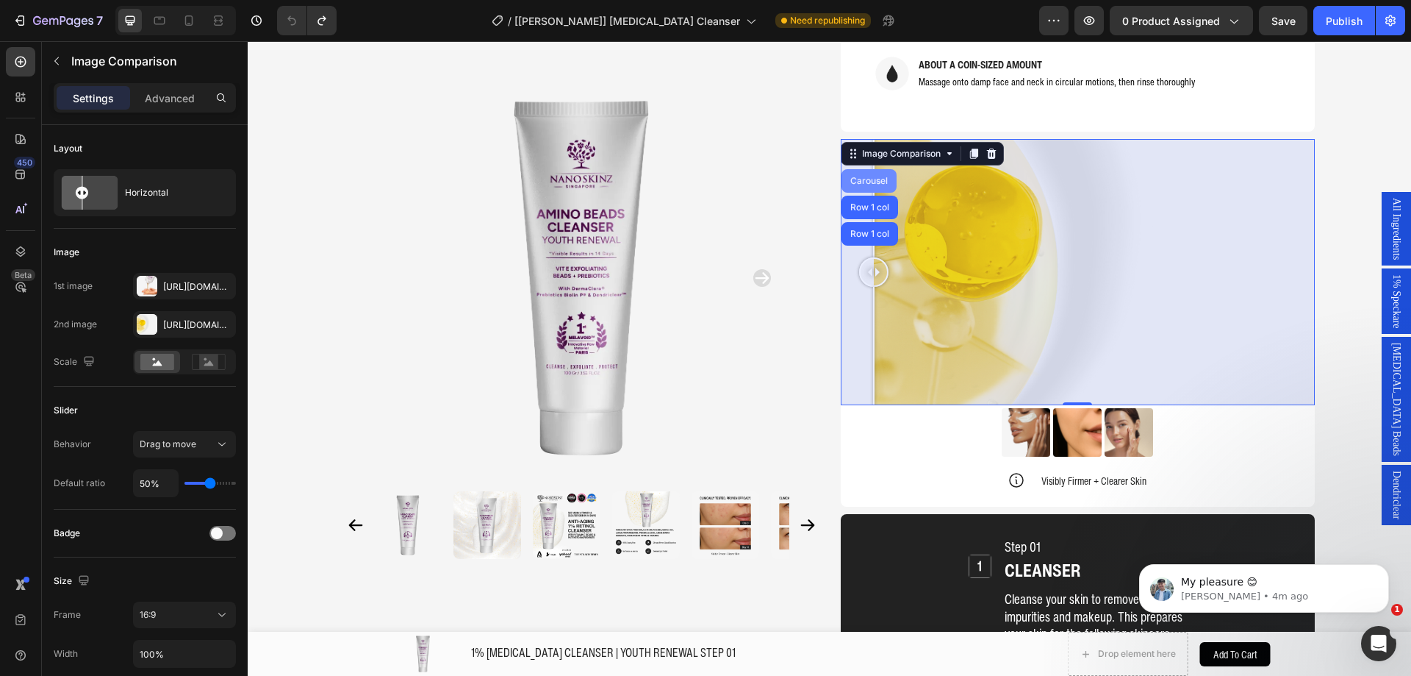
click at [868, 176] on div "Carousel" at bounding box center [869, 180] width 43 height 9
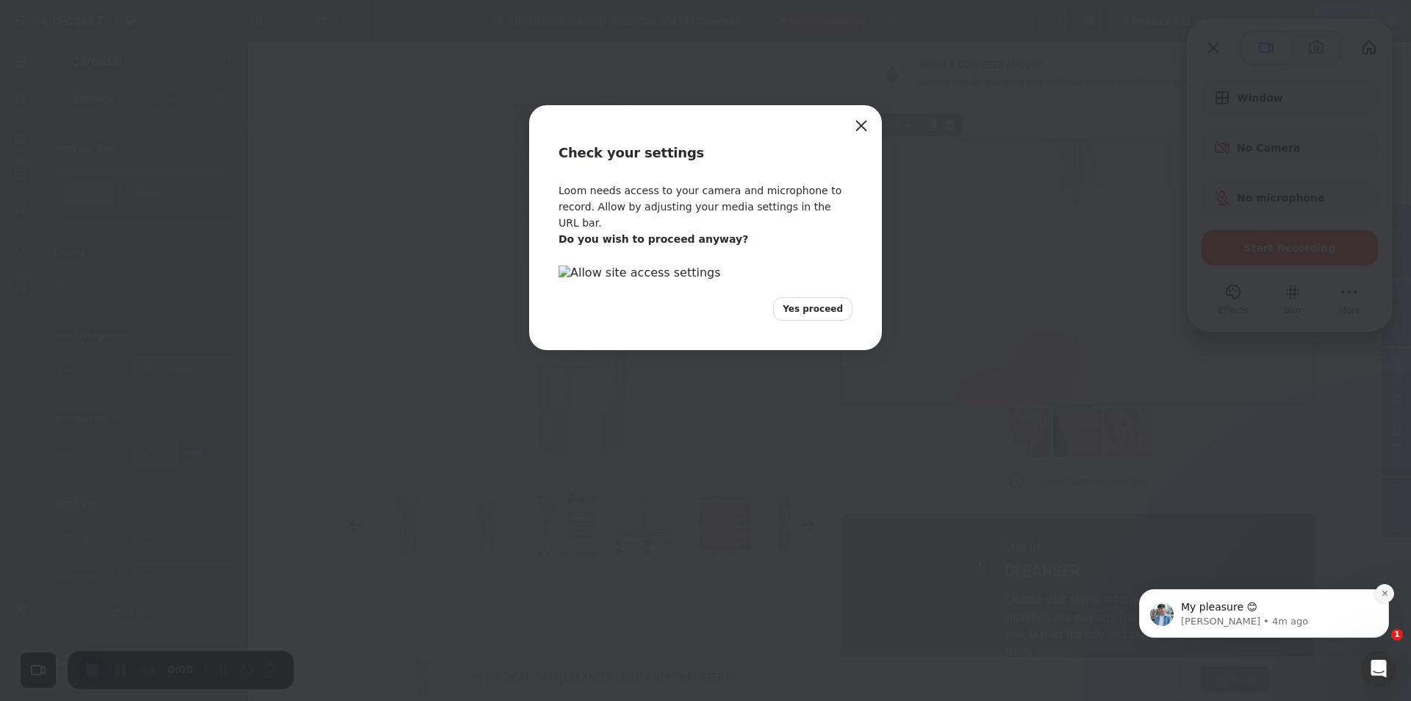
click at [1382, 590] on icon "Dismiss notification" at bounding box center [1385, 593] width 8 height 8
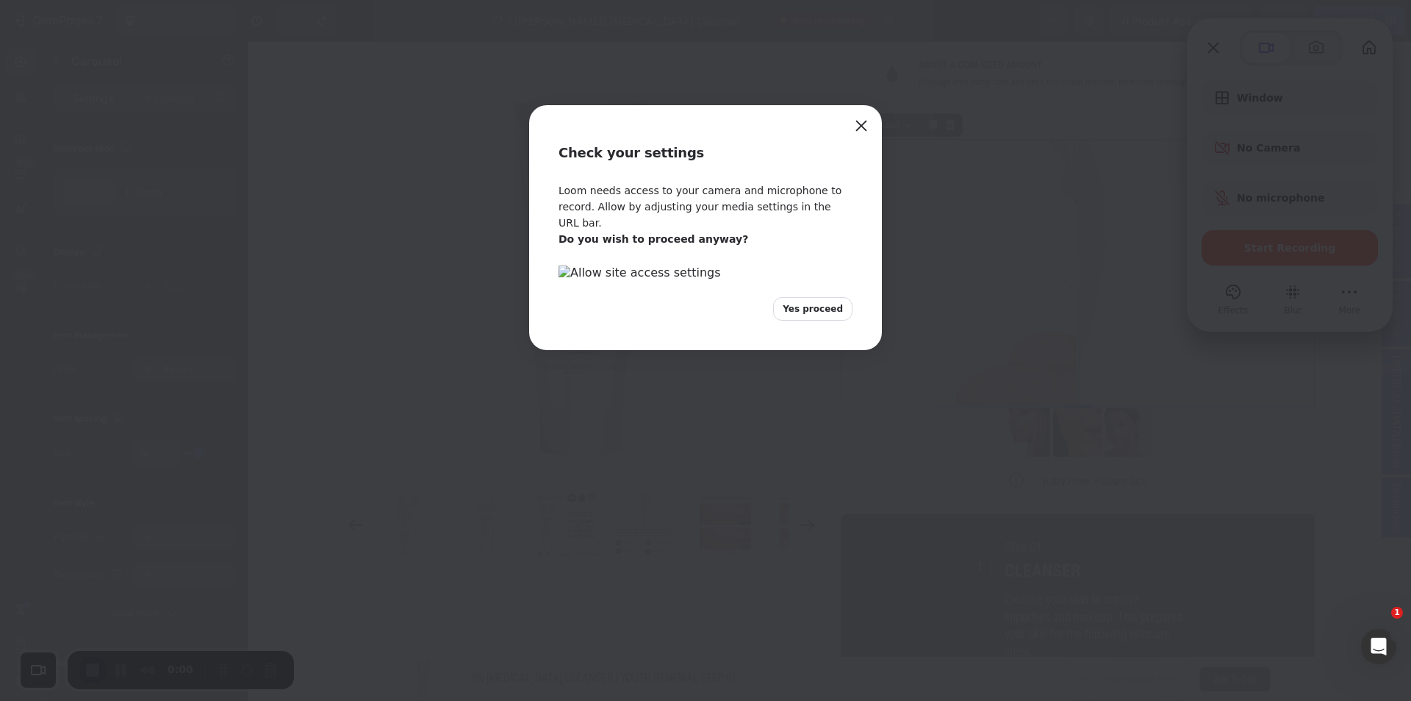
click at [838, 315] on span "Yes proceed" at bounding box center [813, 308] width 60 height 13
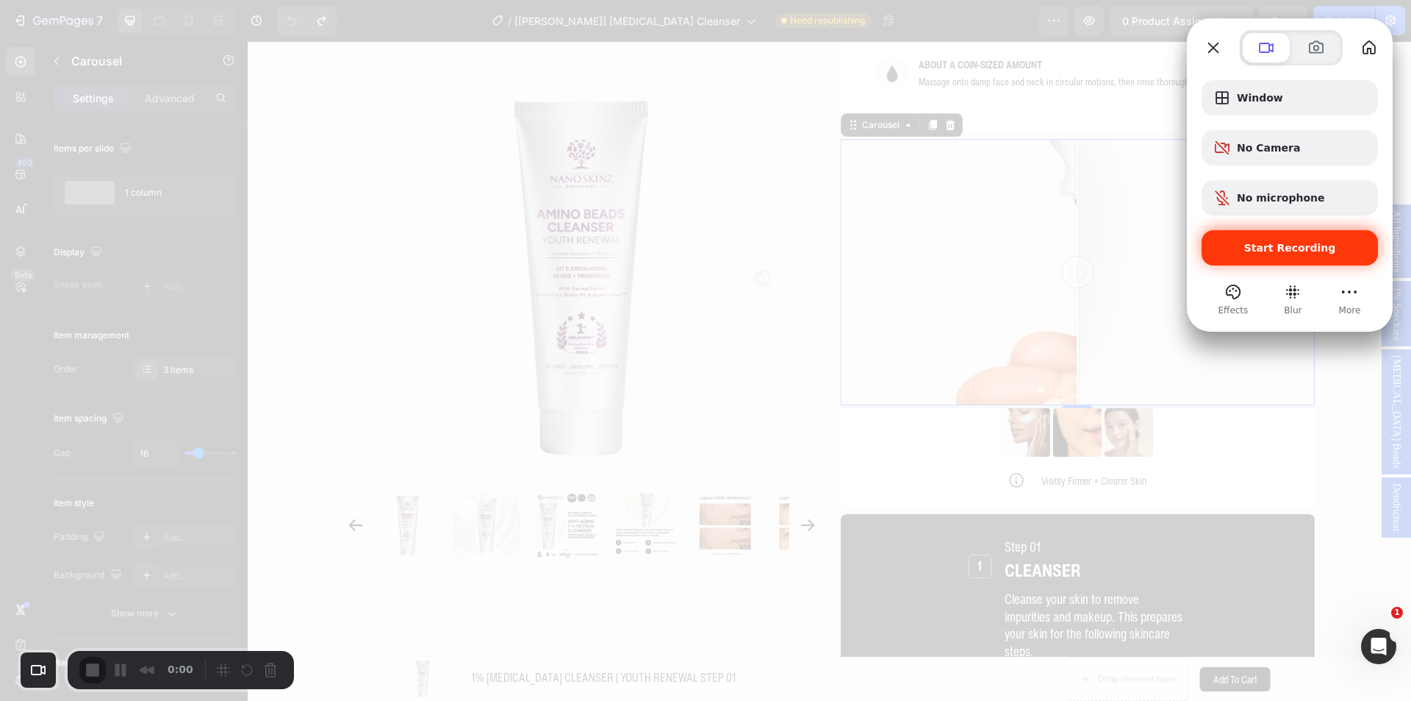
click at [1272, 242] on span "Start Recording" at bounding box center [1291, 248] width 92 height 12
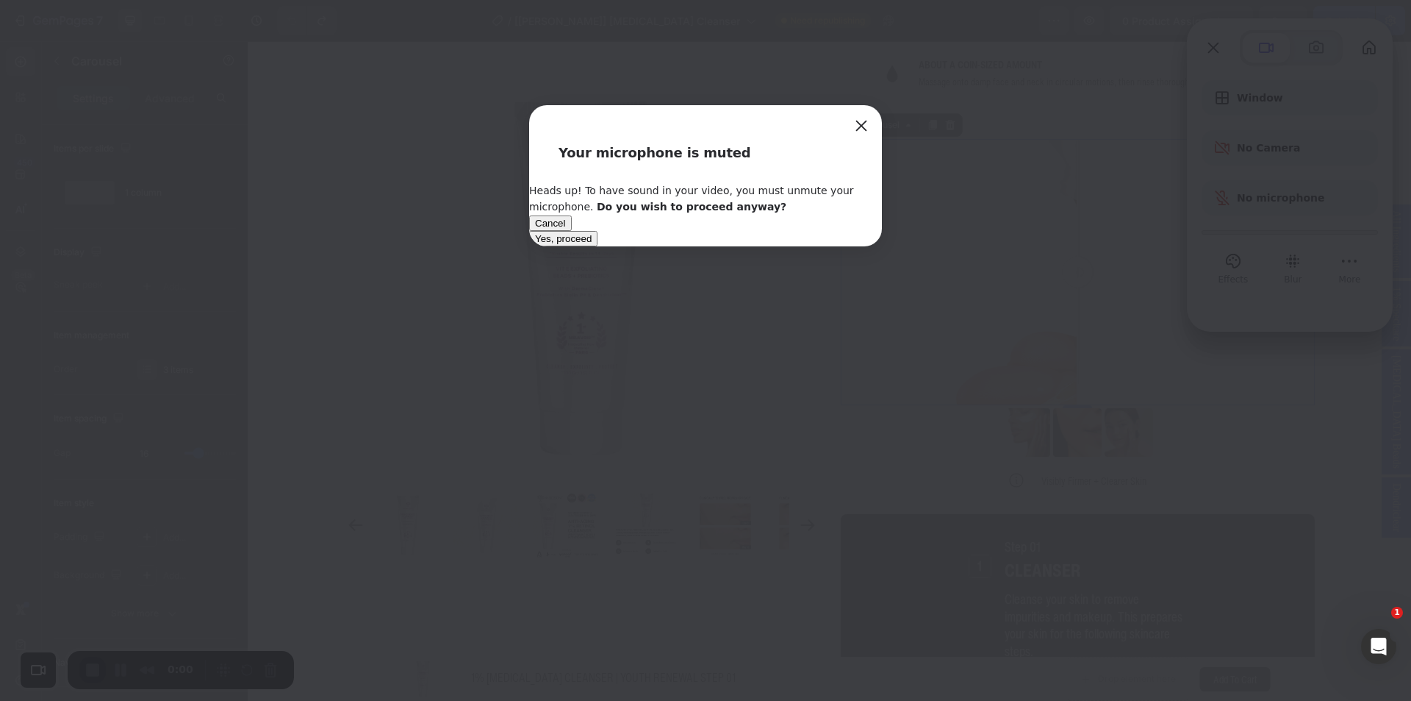
click at [592, 244] on span "Yes, proceed" at bounding box center [563, 238] width 57 height 11
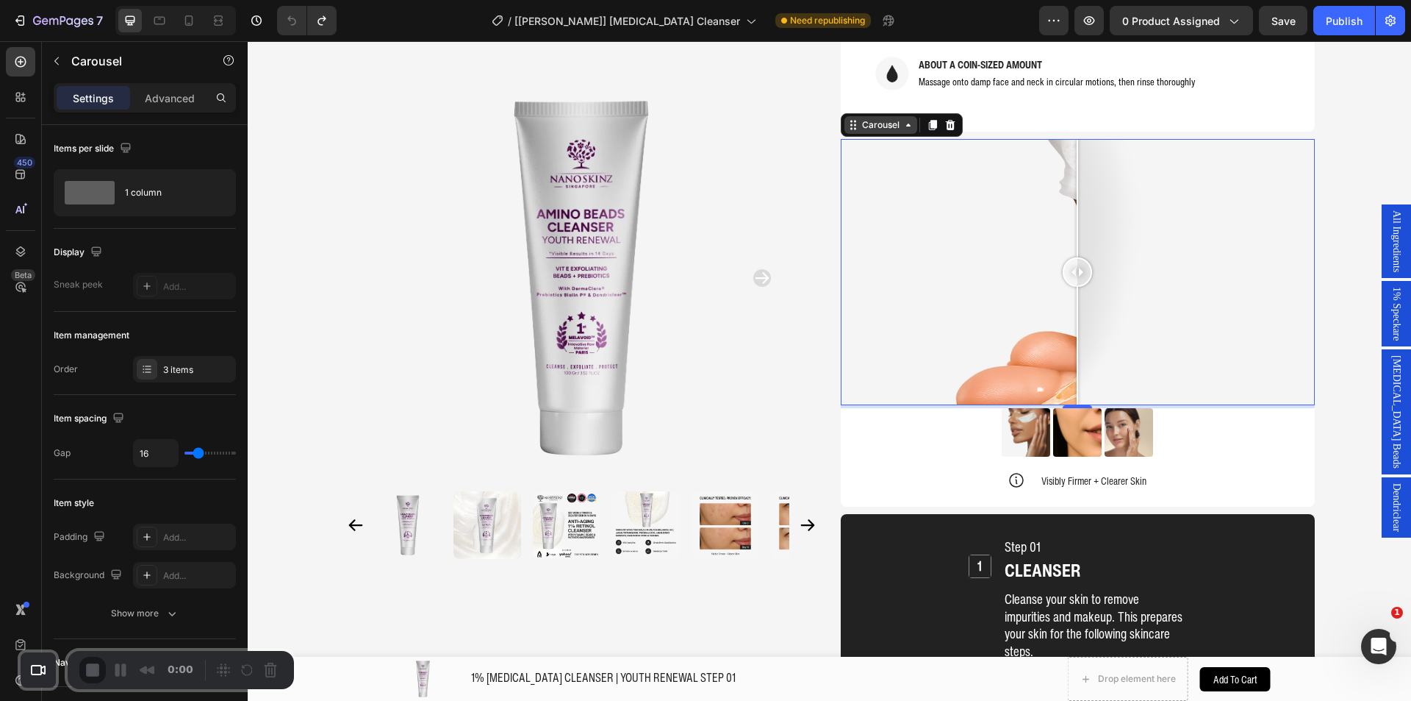
click at [877, 116] on div "Carousel" at bounding box center [881, 125] width 73 height 18
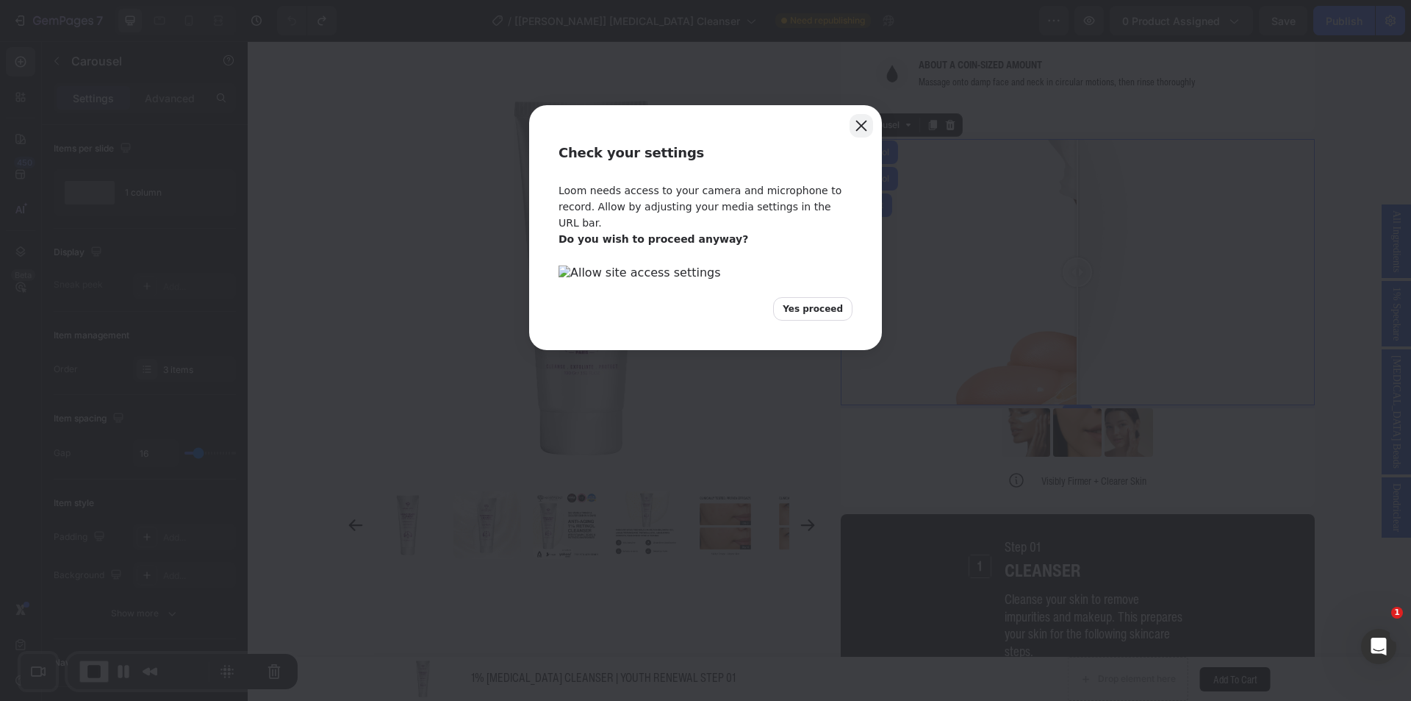
click at [853, 122] on button "Close" at bounding box center [862, 126] width 24 height 24
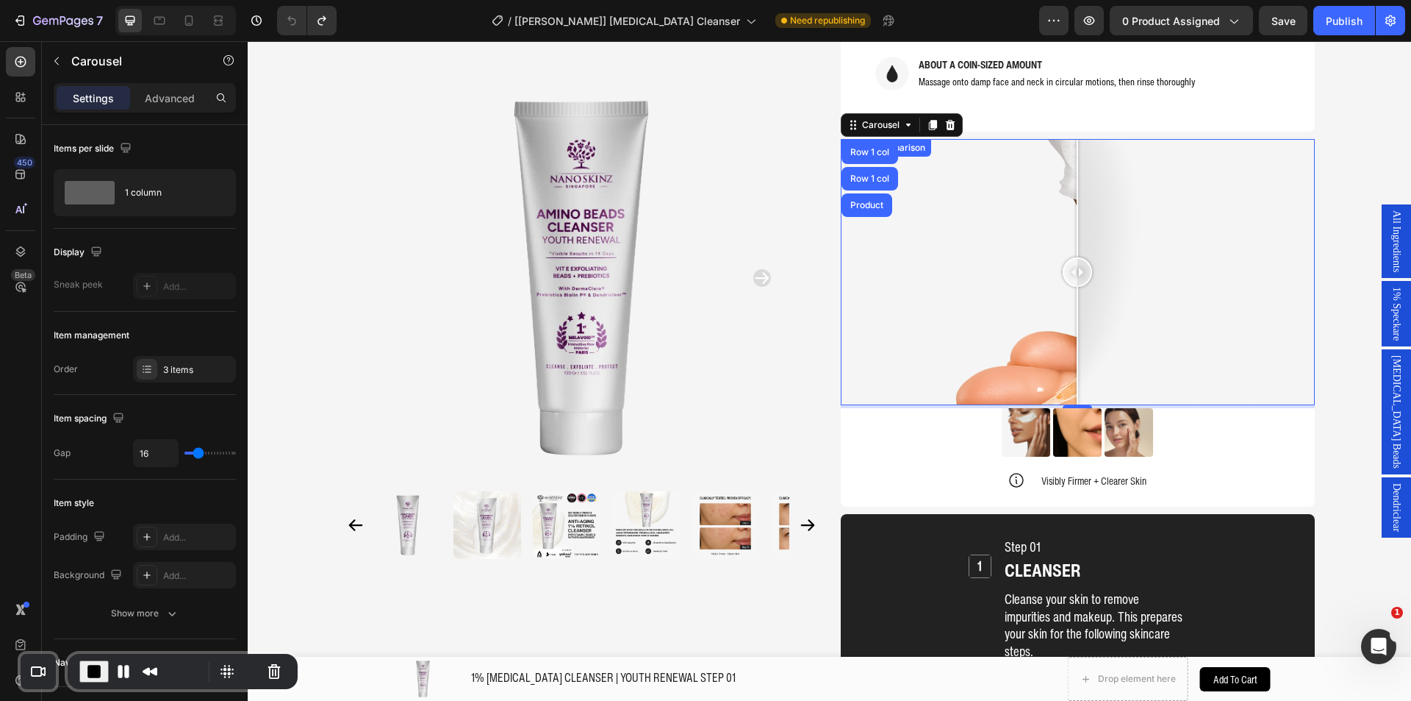
click at [915, 211] on div at bounding box center [1078, 272] width 474 height 267
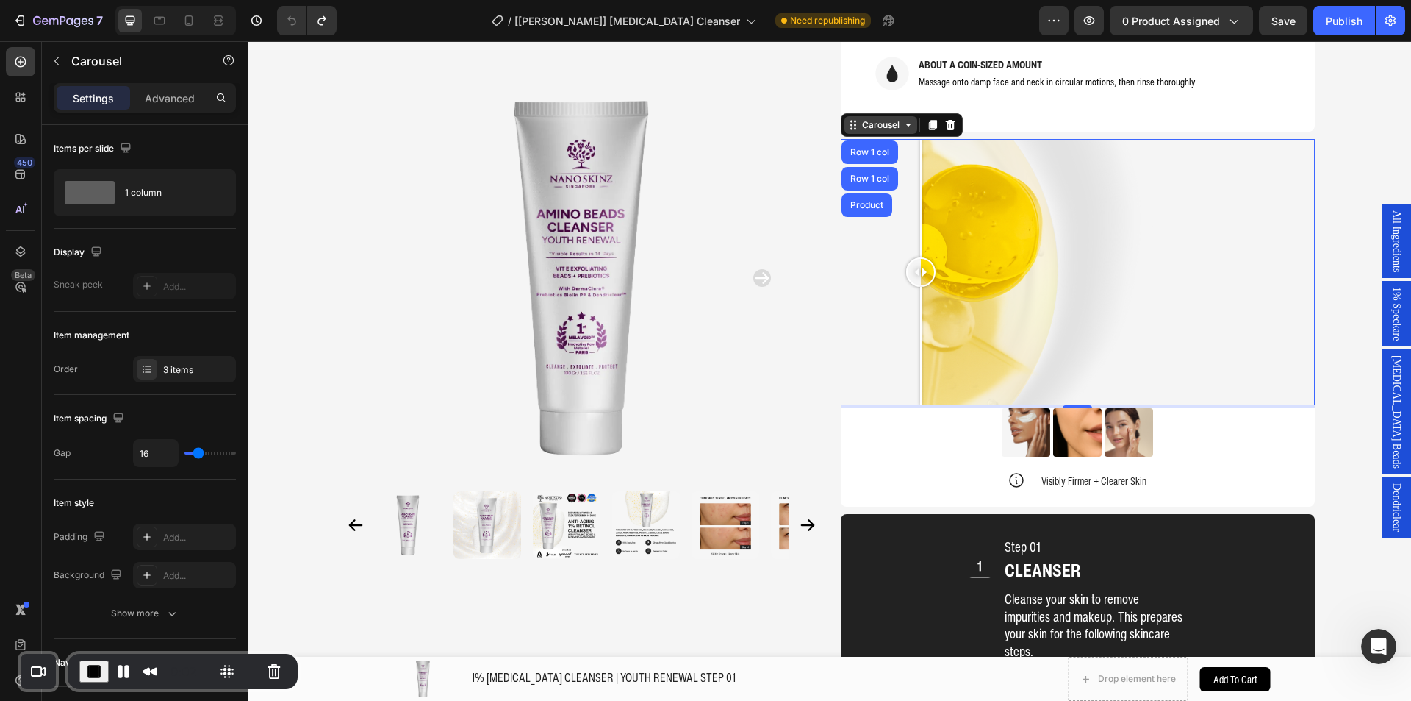
click at [884, 118] on div "Carousel" at bounding box center [880, 124] width 43 height 13
click at [179, 368] on div "3 items" at bounding box center [197, 369] width 69 height 13
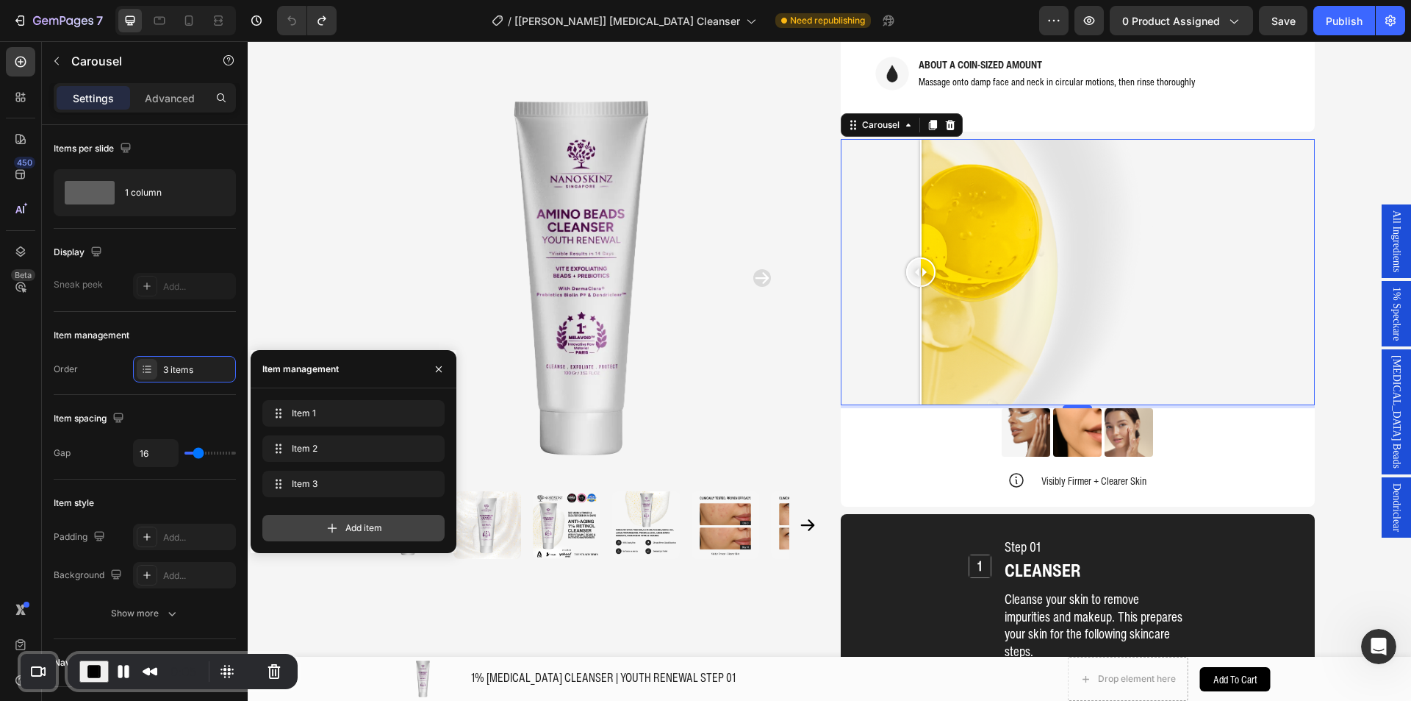
click at [351, 520] on div "Add item" at bounding box center [353, 528] width 182 height 26
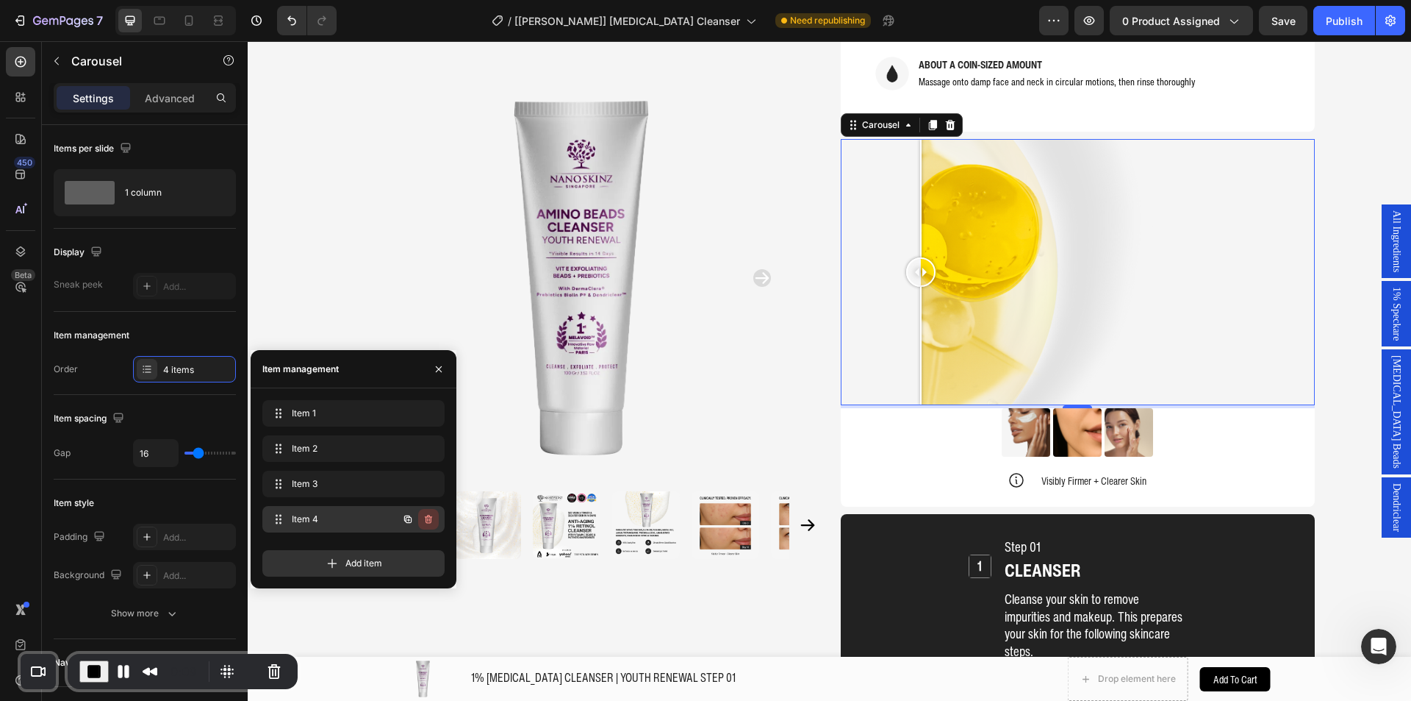
click at [427, 520] on icon "button" at bounding box center [429, 519] width 12 height 12
click at [416, 518] on div "Delete" at bounding box center [418, 518] width 27 height 13
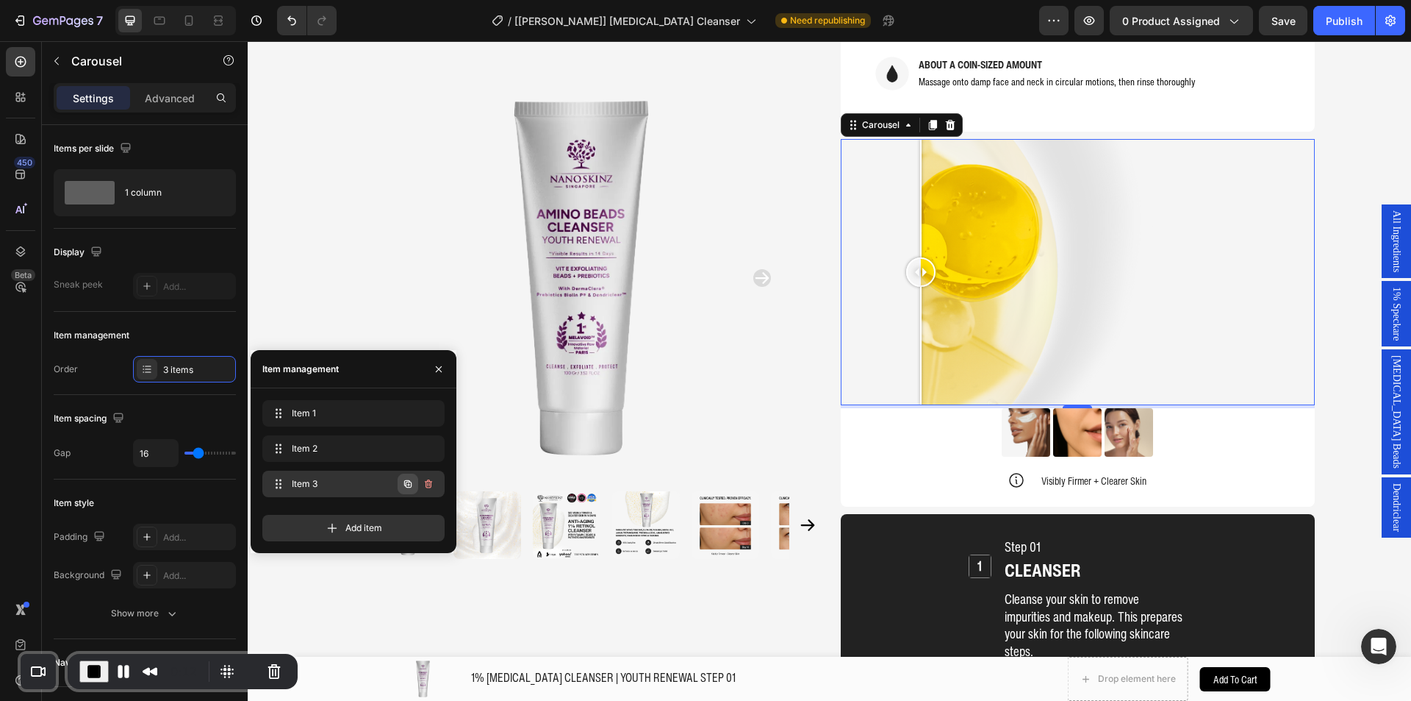
click at [408, 476] on button "button" at bounding box center [408, 483] width 21 height 21
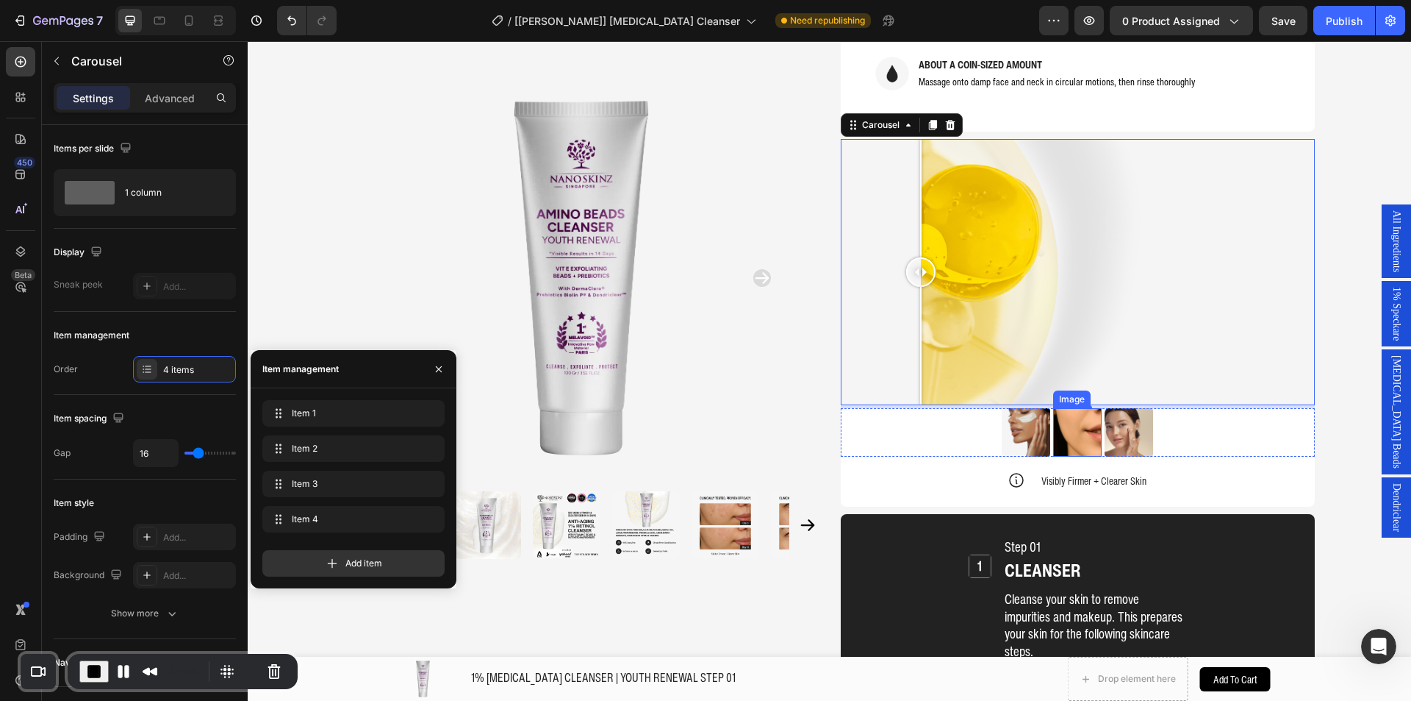
click at [1085, 408] on img at bounding box center [1077, 432] width 49 height 49
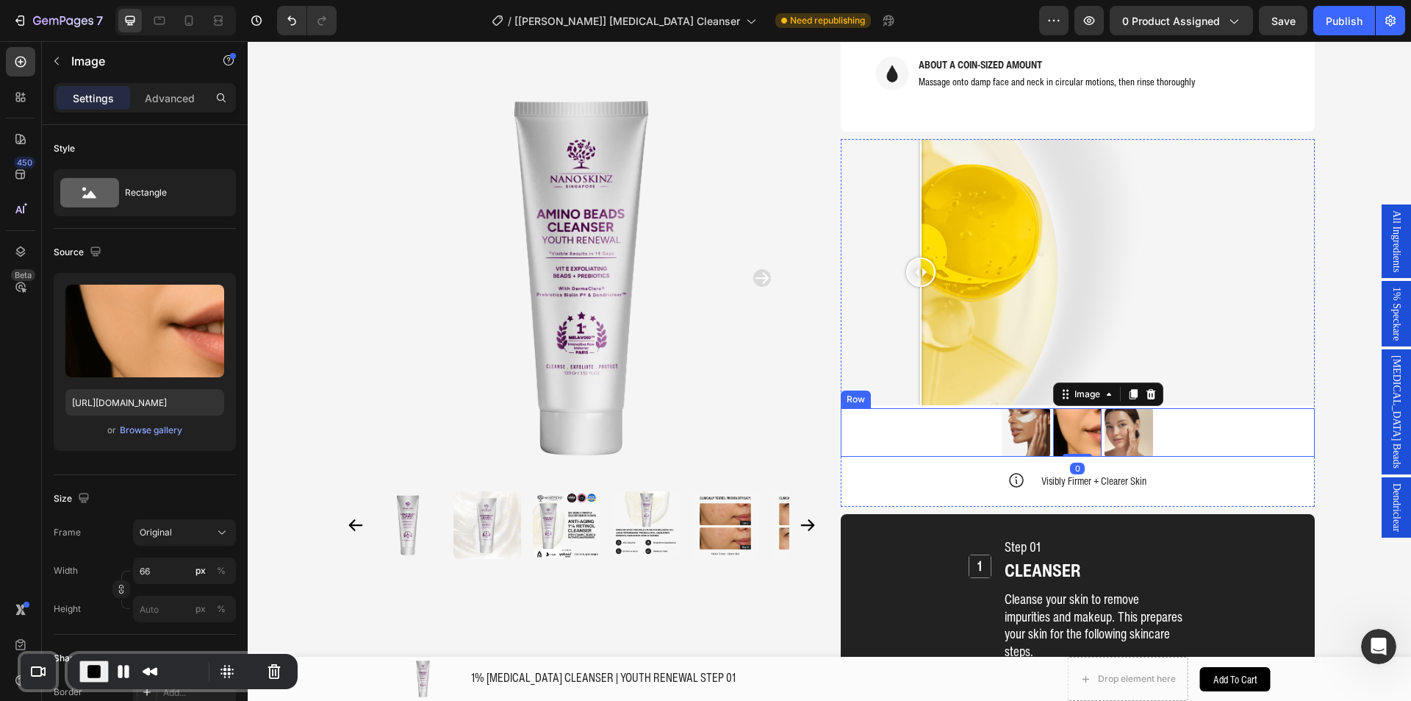
click at [1189, 408] on div "Image Image 0 Image Row" at bounding box center [1078, 432] width 474 height 49
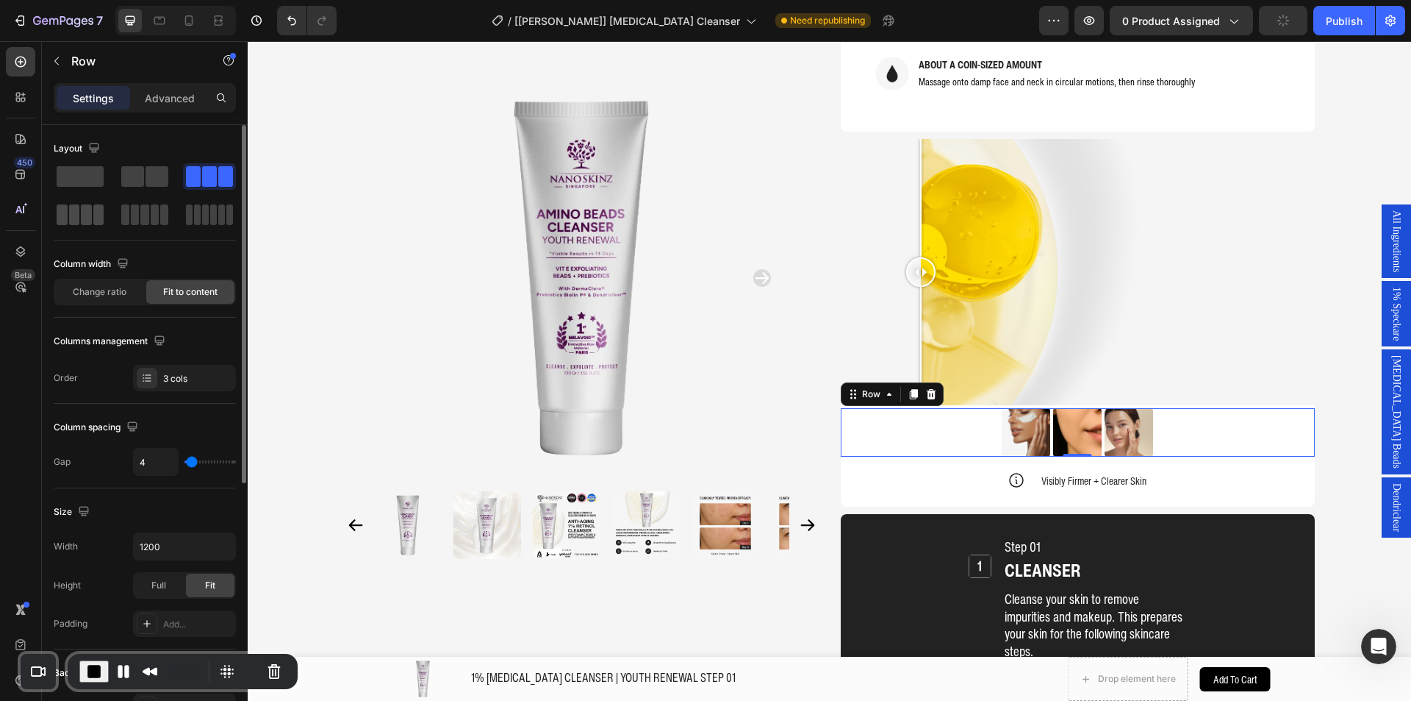
click at [88, 219] on span at bounding box center [86, 214] width 11 height 21
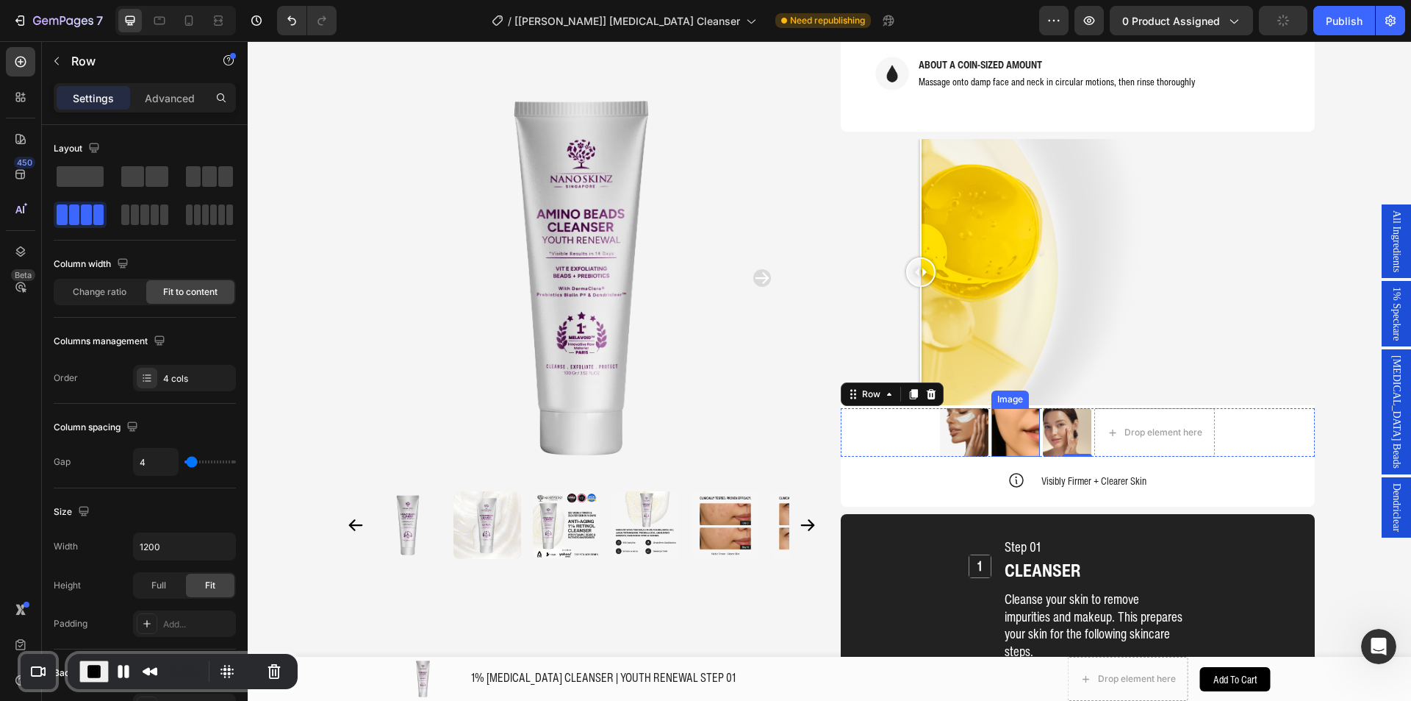
click at [1056, 408] on img at bounding box center [1067, 432] width 49 height 49
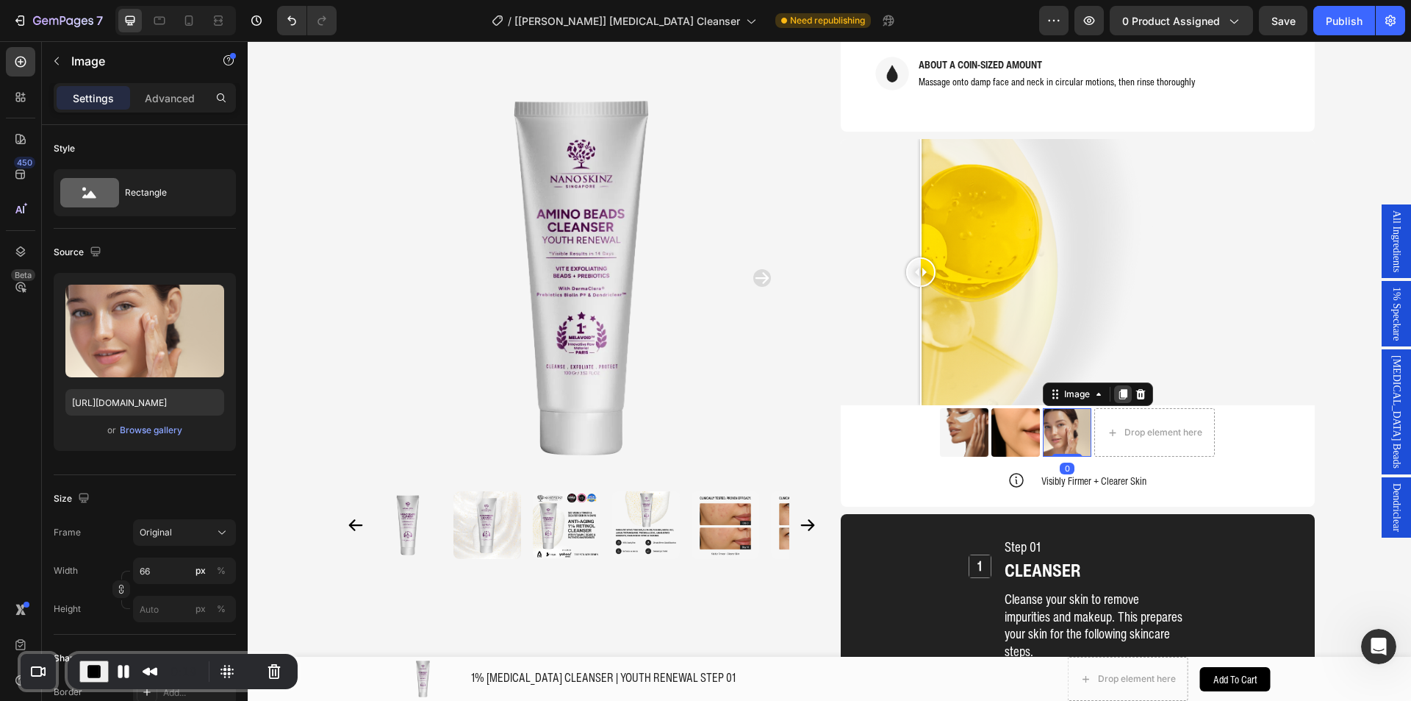
click at [1120, 390] on icon at bounding box center [1124, 395] width 8 height 10
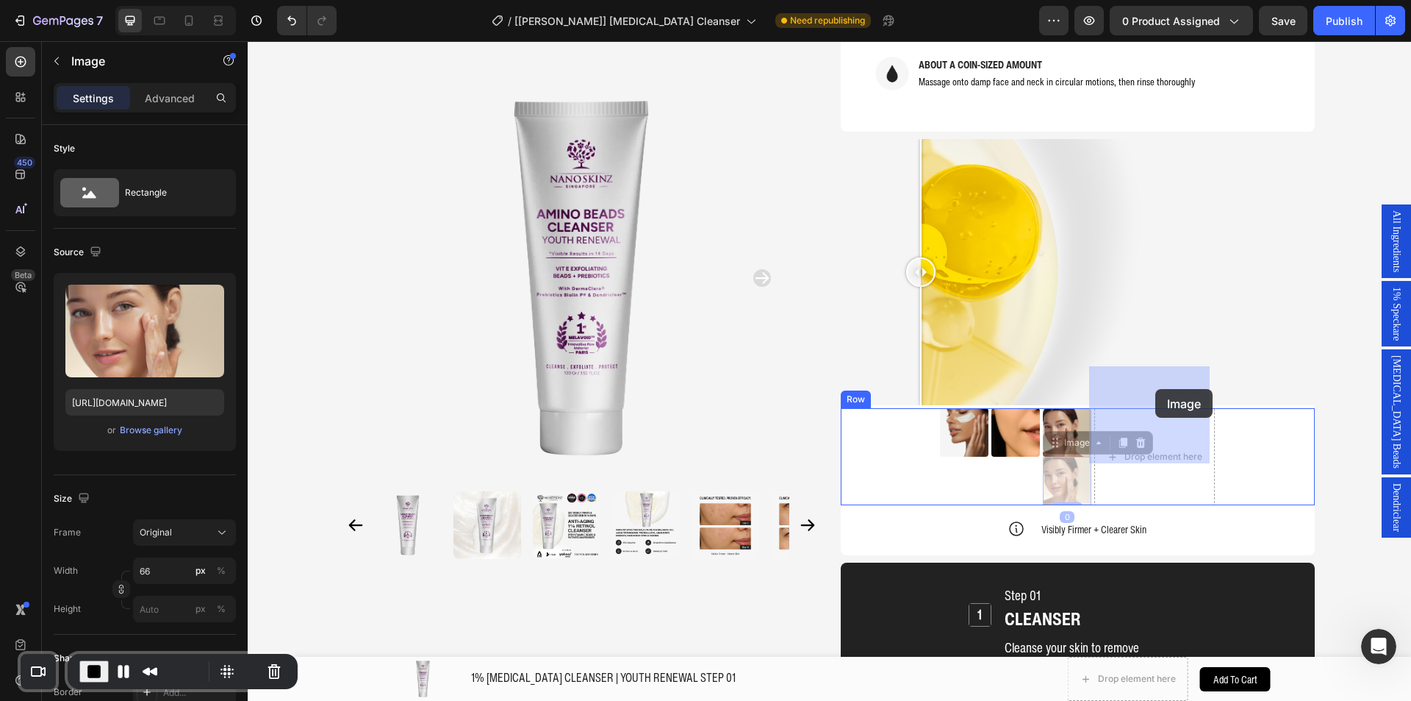
drag, startPoint x: 1053, startPoint y: 401, endPoint x: 1156, endPoint y: 389, distance: 102.9
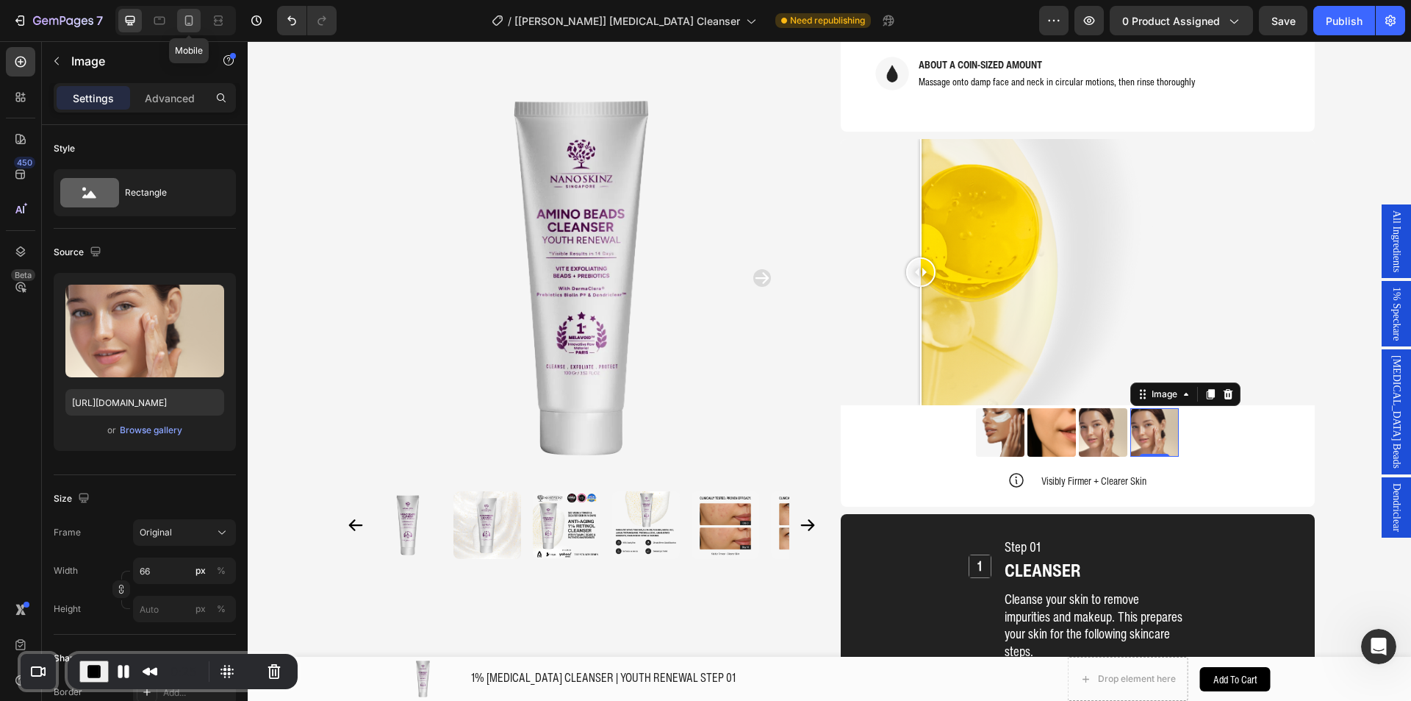
click at [190, 21] on icon at bounding box center [189, 20] width 15 height 15
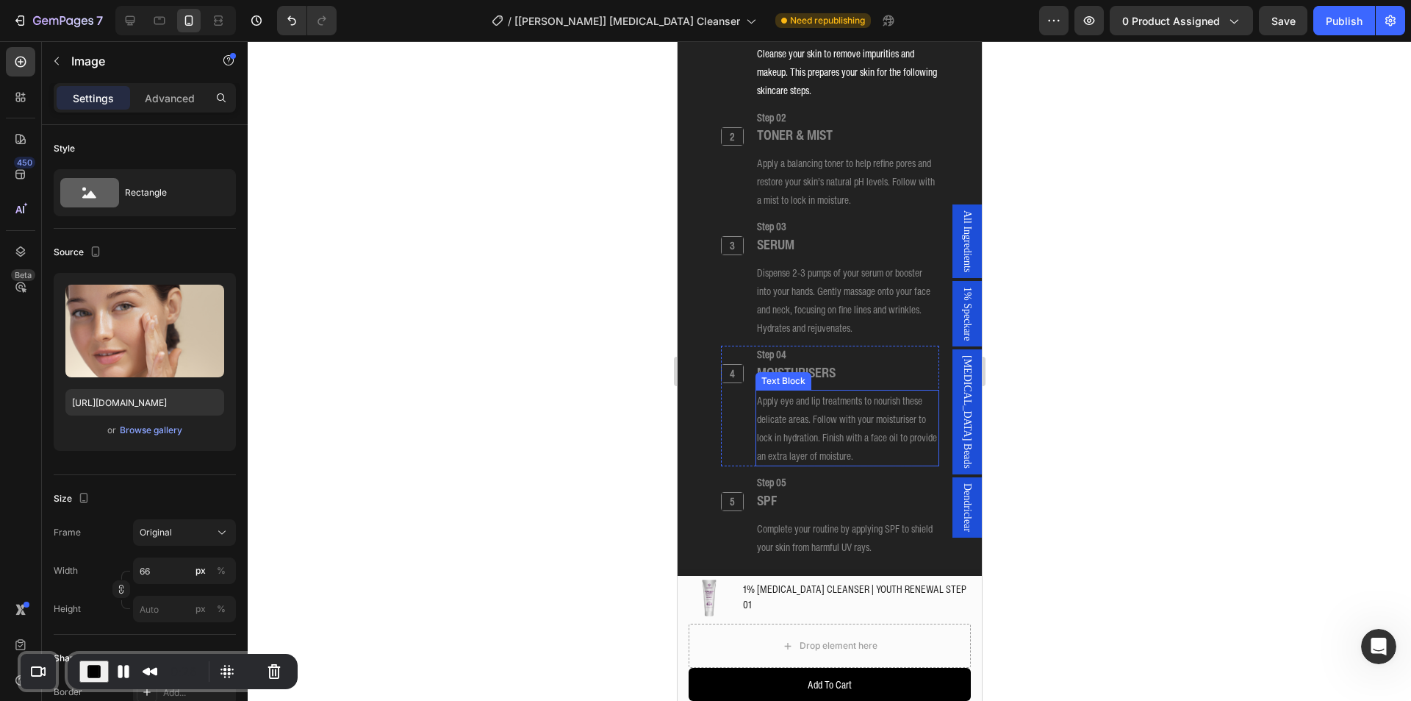
scroll to position [1889, 0]
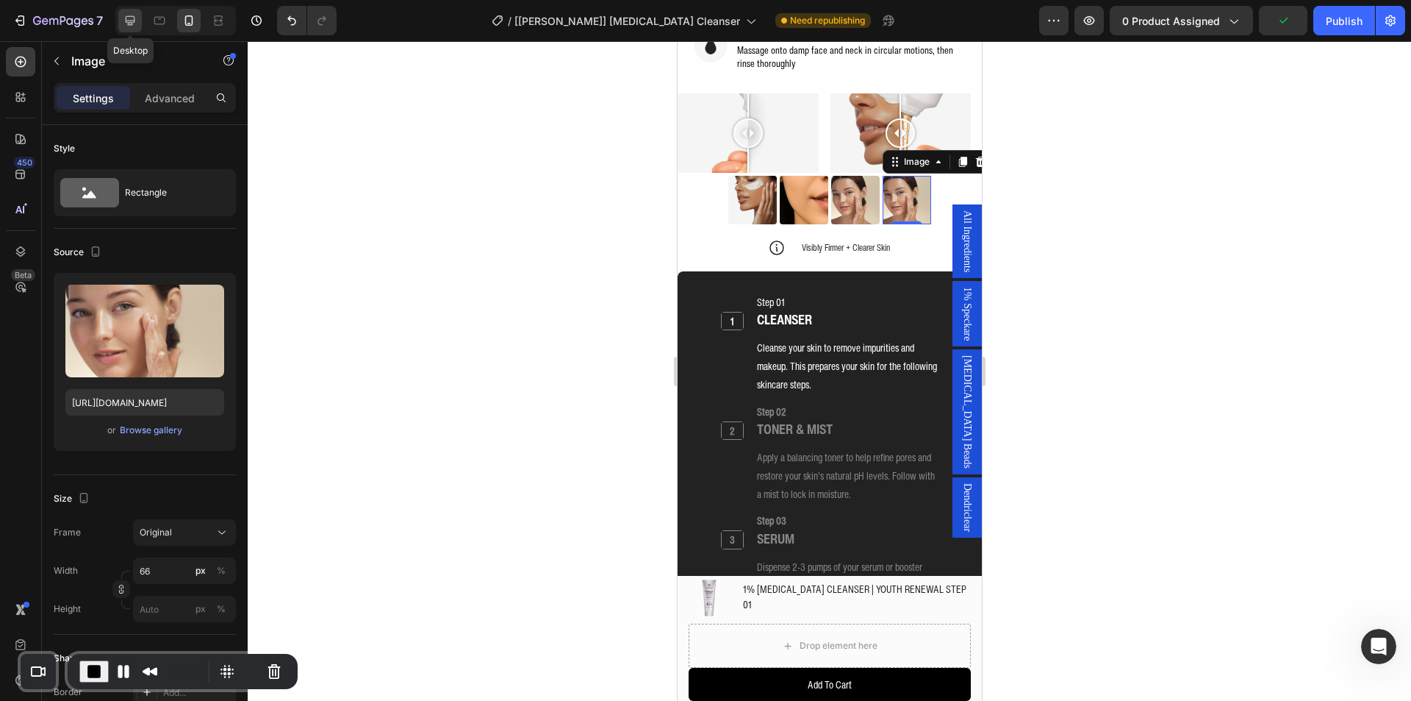
click at [124, 27] on icon at bounding box center [130, 20] width 15 height 15
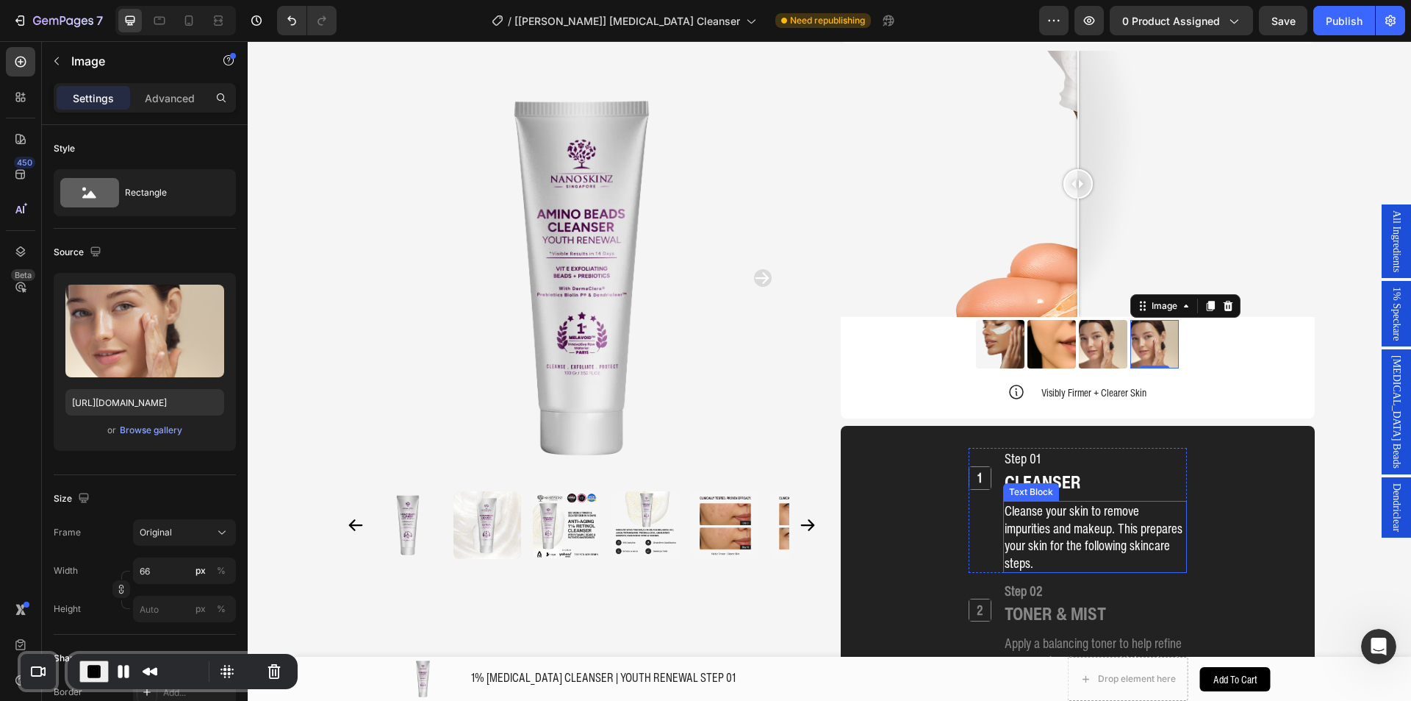
scroll to position [1450, 0]
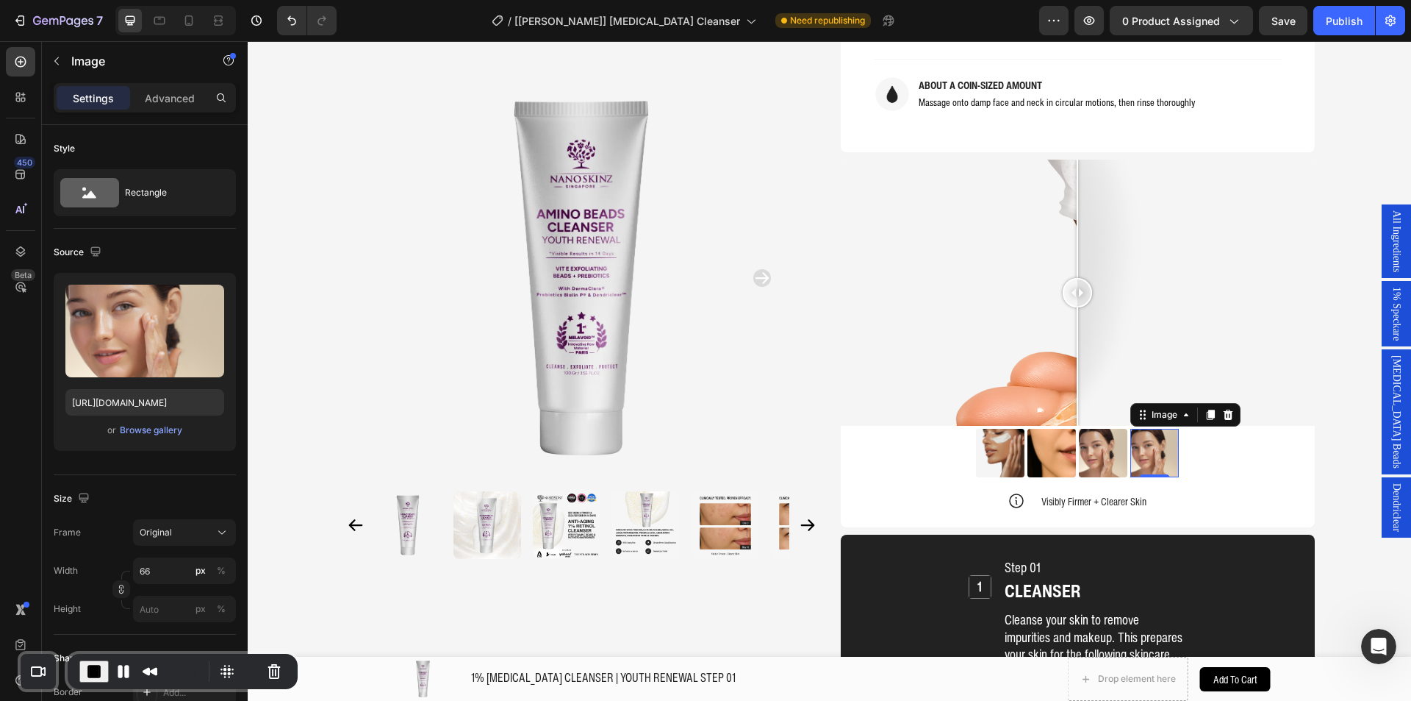
click at [87, 670] on span "End Recording" at bounding box center [94, 671] width 18 height 18
